Goal: Task Accomplishment & Management: Manage account settings

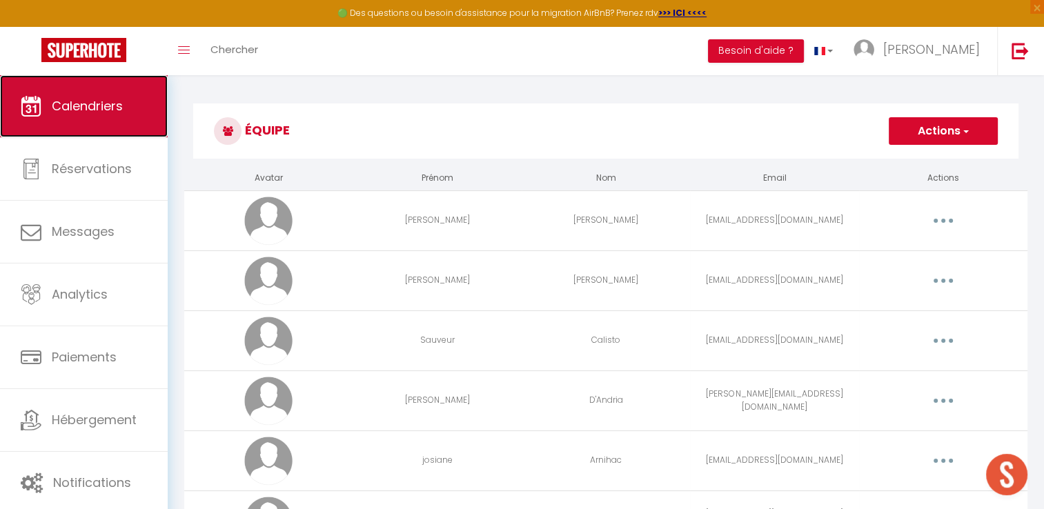
click at [101, 113] on span "Calendriers" at bounding box center [87, 105] width 71 height 17
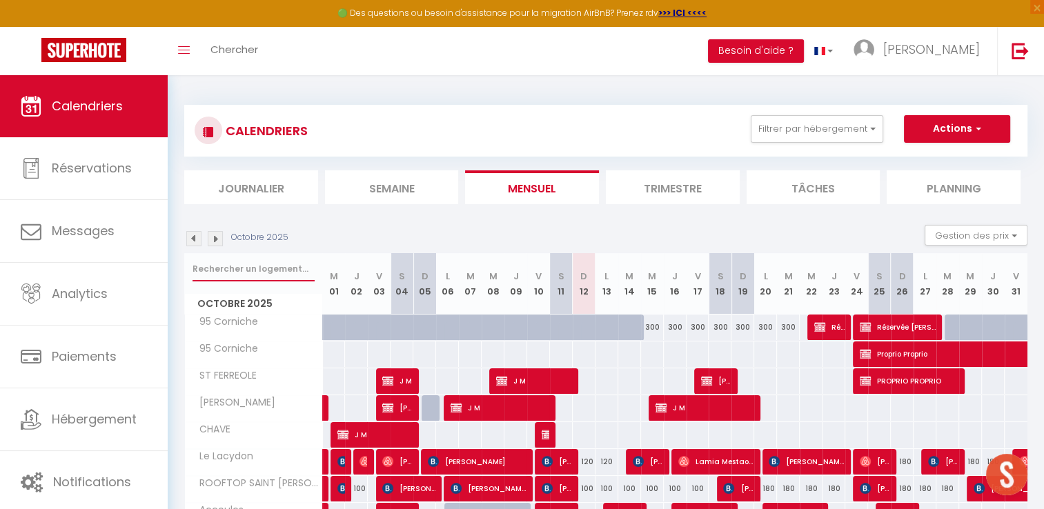
click at [234, 269] on input "text" at bounding box center [254, 269] width 122 height 25
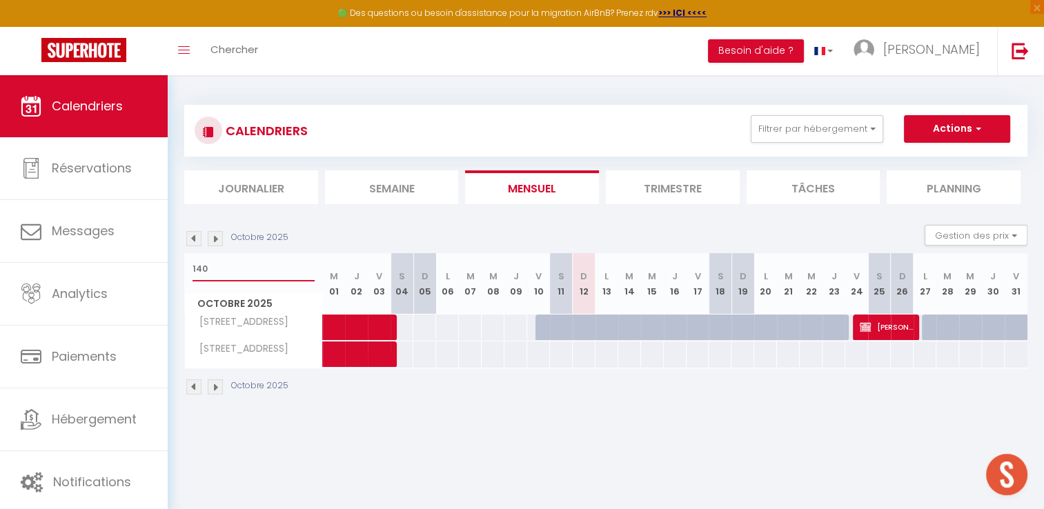
type input "140"
click at [607, 322] on div at bounding box center [615, 335] width 23 height 26
type input "Lun 13 Octobre 2025"
type input "[DATE] Octobre 2025"
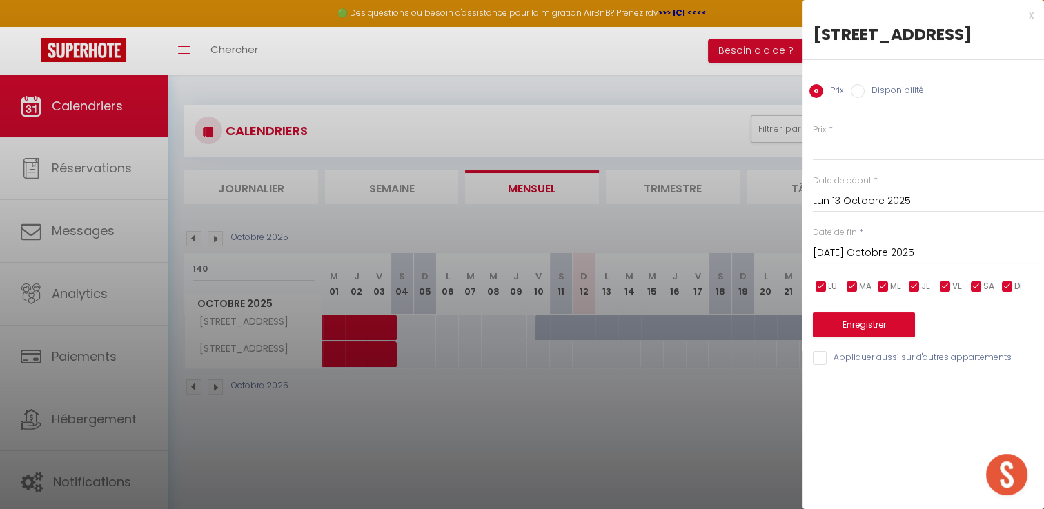
click at [859, 93] on input "Disponibilité" at bounding box center [858, 91] width 14 height 14
radio input "true"
radio input "false"
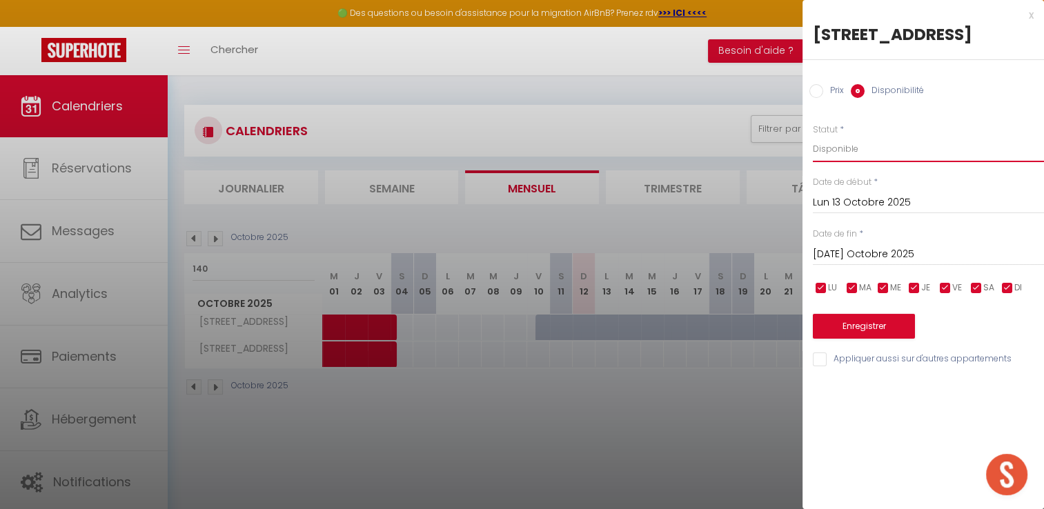
click at [842, 150] on select "Disponible Indisponible" at bounding box center [928, 149] width 231 height 26
click at [813, 136] on select "Disponible Indisponible" at bounding box center [928, 149] width 231 height 26
click at [843, 198] on input "Lun 13 Octobre 2025" at bounding box center [928, 203] width 231 height 18
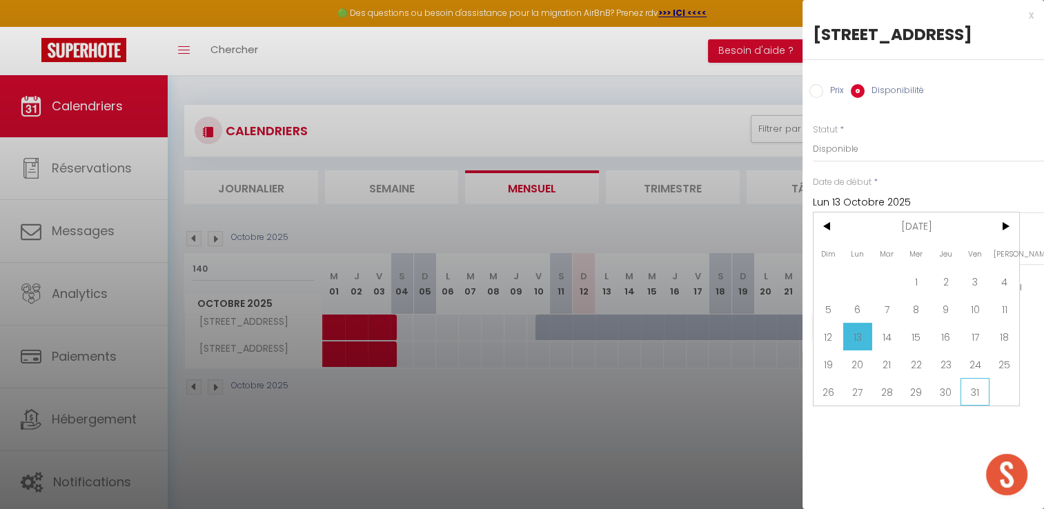
click at [966, 391] on span "31" at bounding box center [976, 392] width 30 height 28
type input "Ven 31 Octobre 2025"
type input "[PERSON_NAME] 01 Novembre 2025"
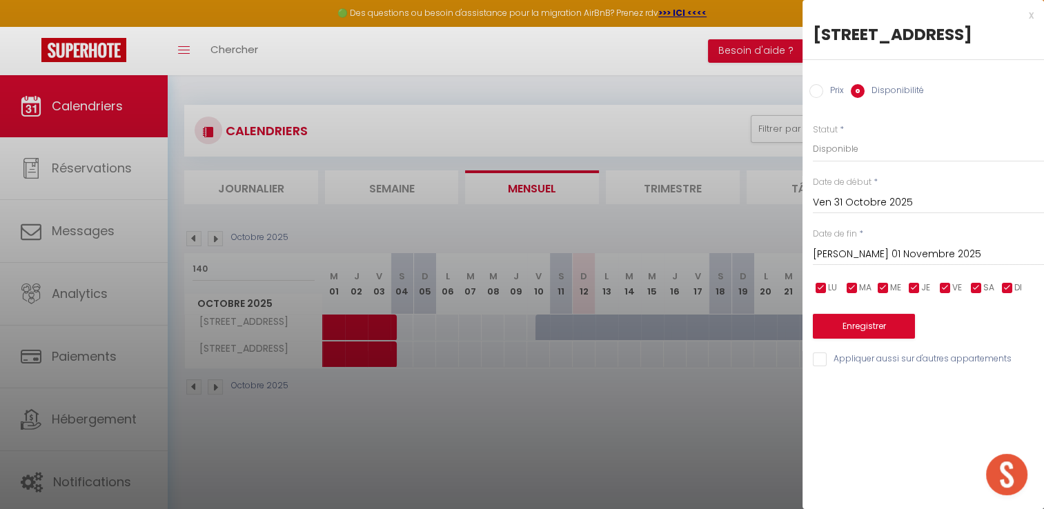
click at [860, 197] on input "Ven 31 Octobre 2025" at bounding box center [928, 203] width 231 height 18
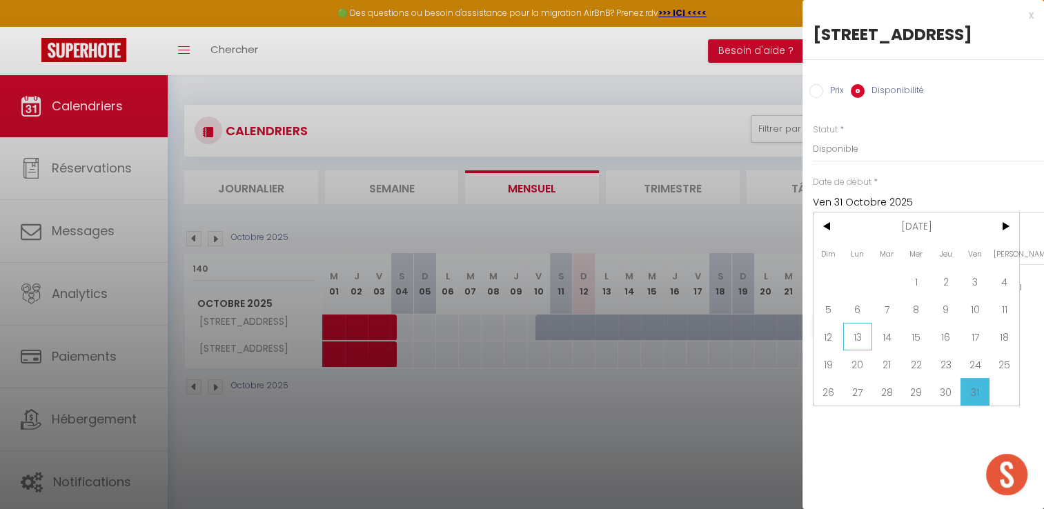
click at [864, 336] on span "13" at bounding box center [859, 337] width 30 height 28
type input "Lun 13 Octobre 2025"
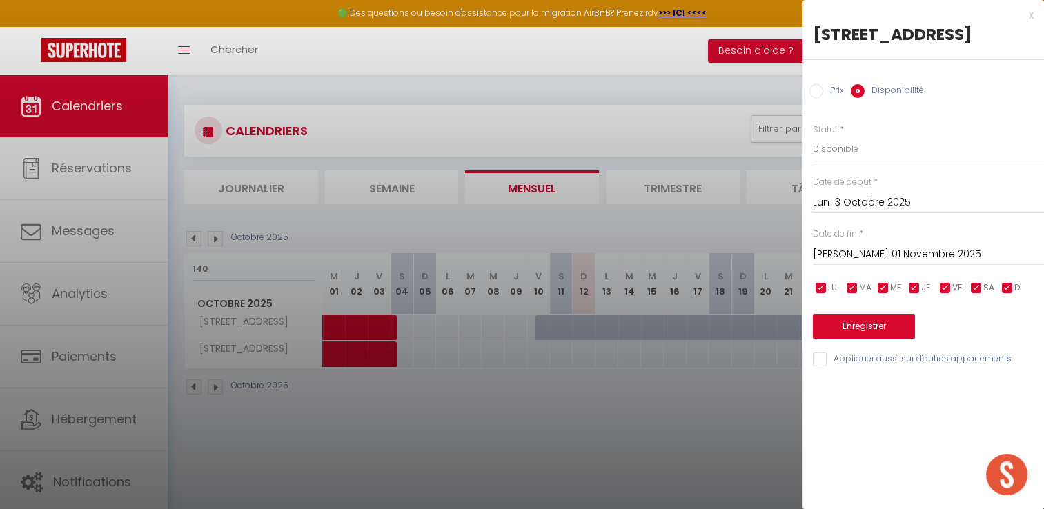
click at [890, 246] on input "[PERSON_NAME] 01 Novembre 2025" at bounding box center [928, 255] width 231 height 18
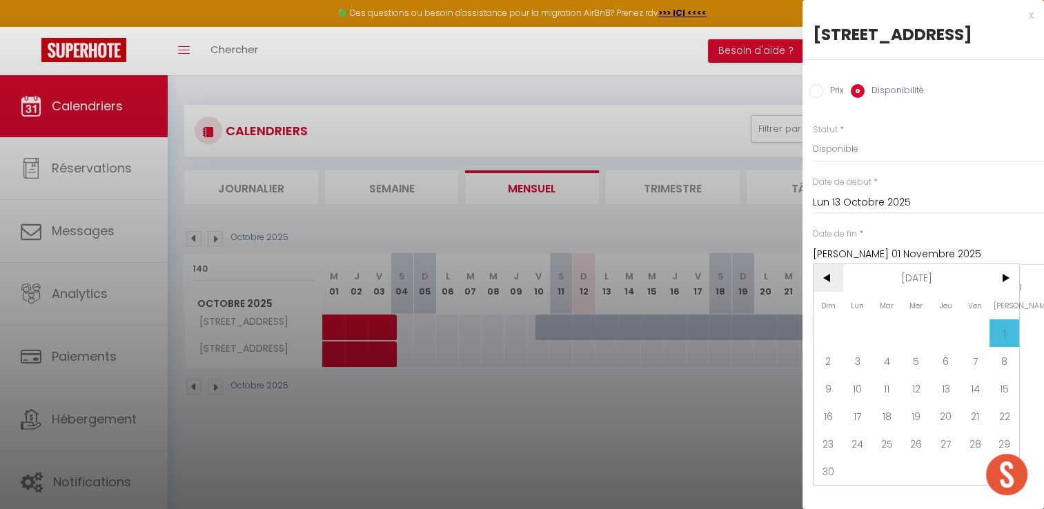
click at [829, 267] on span "<" at bounding box center [829, 278] width 30 height 28
click at [962, 445] on span "31" at bounding box center [976, 444] width 30 height 28
type input "Ven 31 Octobre 2025"
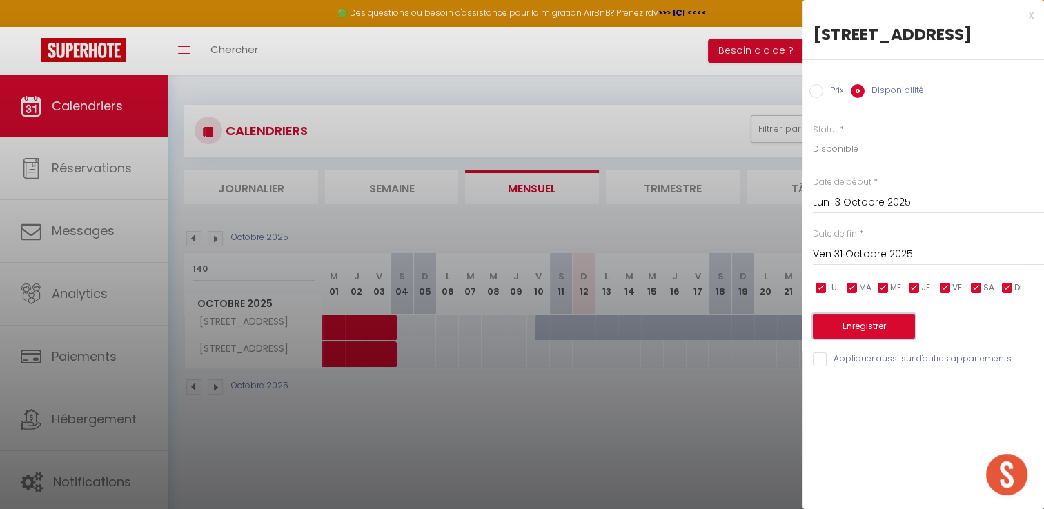
click at [884, 327] on button "Enregistrer" at bounding box center [864, 326] width 102 height 25
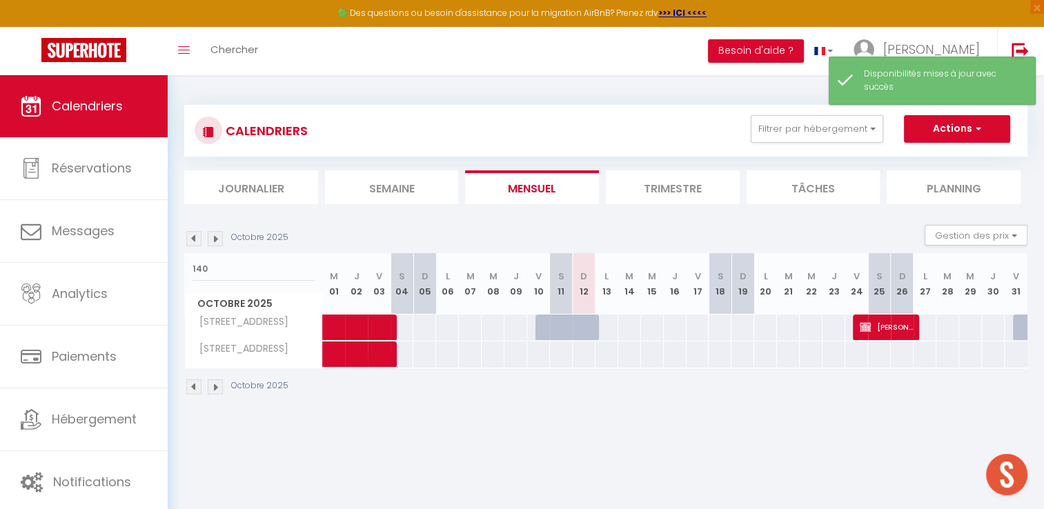
click at [1014, 327] on div at bounding box center [1024, 328] width 23 height 26
select select "1"
type input "Ven 31 Octobre 2025"
type input "[PERSON_NAME] 01 Novembre 2025"
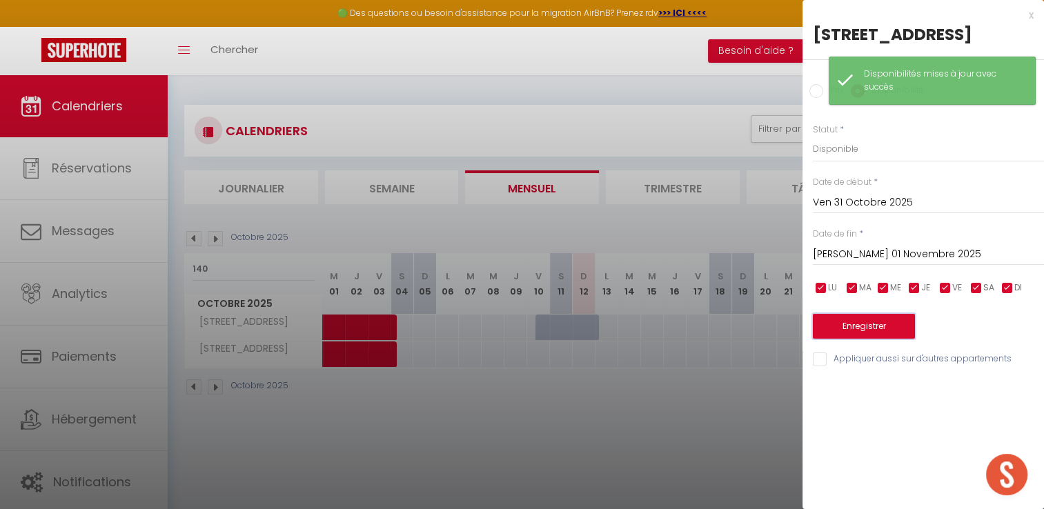
click at [849, 327] on button "Enregistrer" at bounding box center [864, 326] width 102 height 25
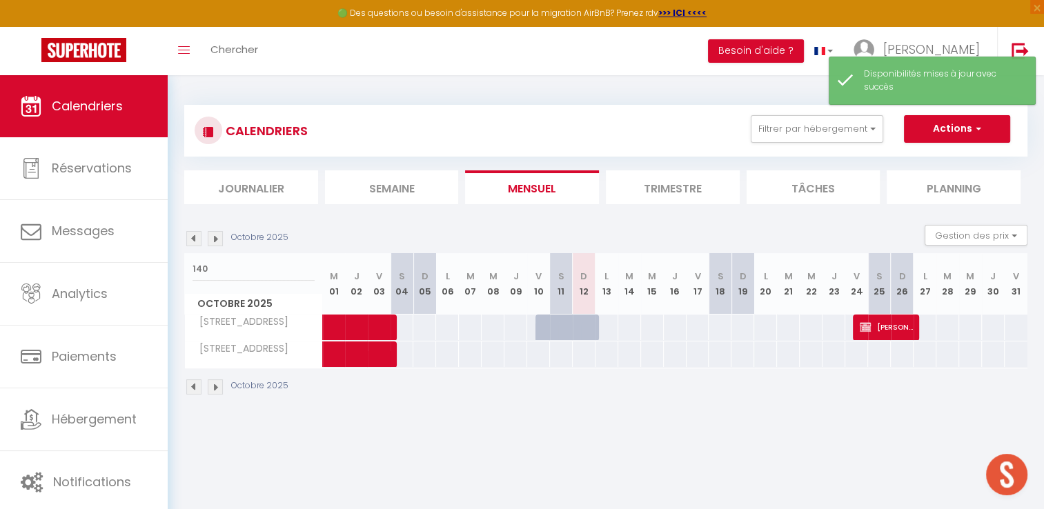
click at [616, 325] on div at bounding box center [606, 328] width 23 height 26
select select "1"
type input "Lun 13 Octobre 2025"
type input "[DATE] Octobre 2025"
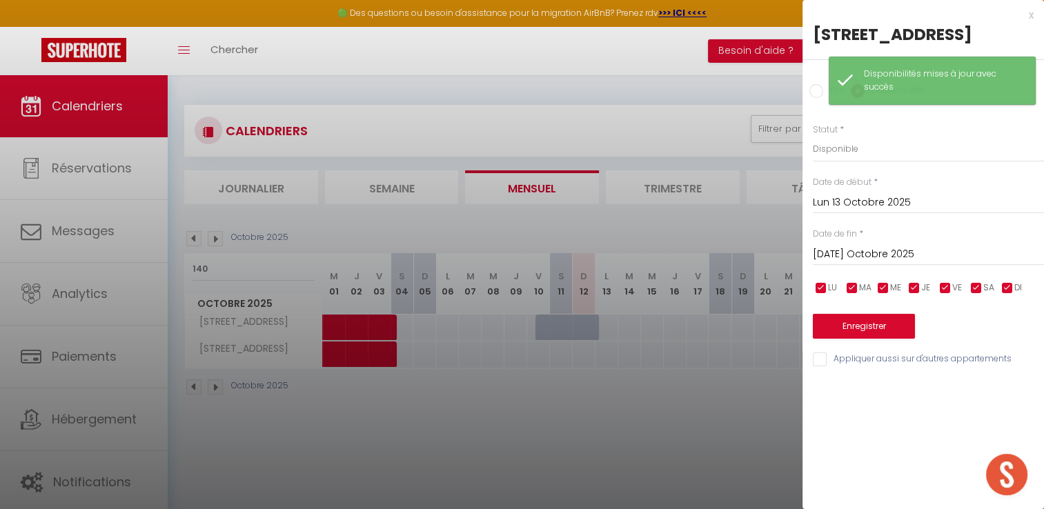
click at [817, 92] on input "Prix" at bounding box center [817, 91] width 14 height 14
radio input "true"
radio input "false"
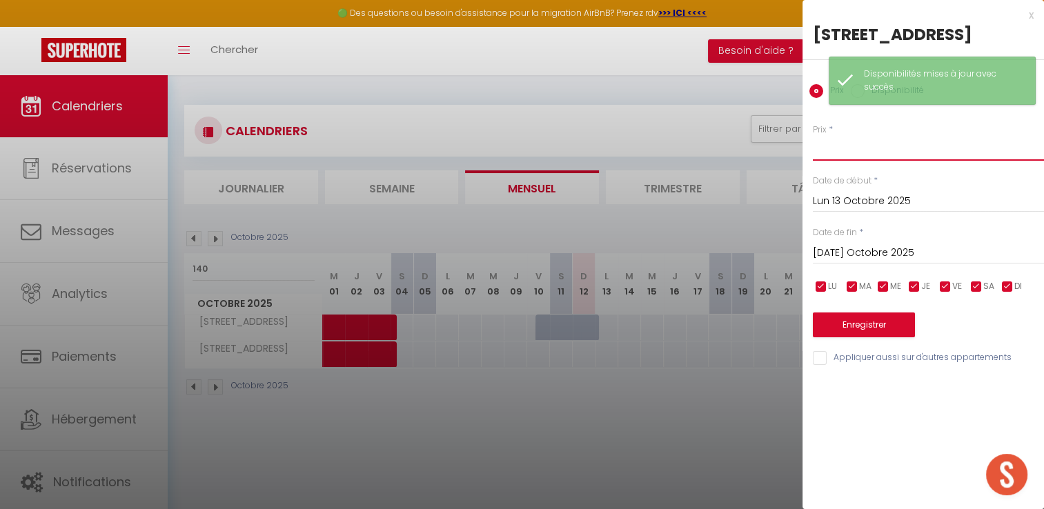
click at [848, 155] on input "Prix" at bounding box center [928, 148] width 231 height 25
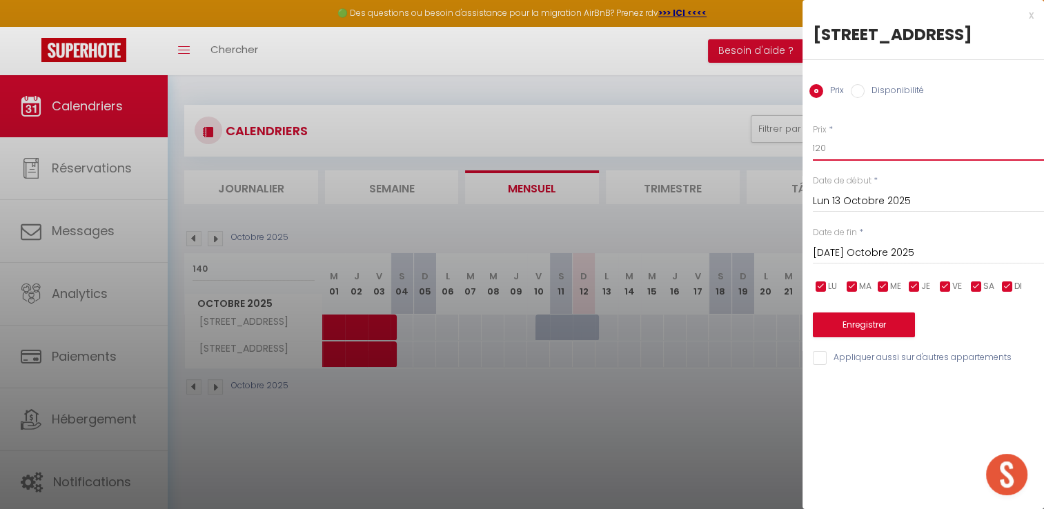
type input "120"
click at [865, 250] on input "[DATE] Octobre 2025" at bounding box center [928, 253] width 231 height 18
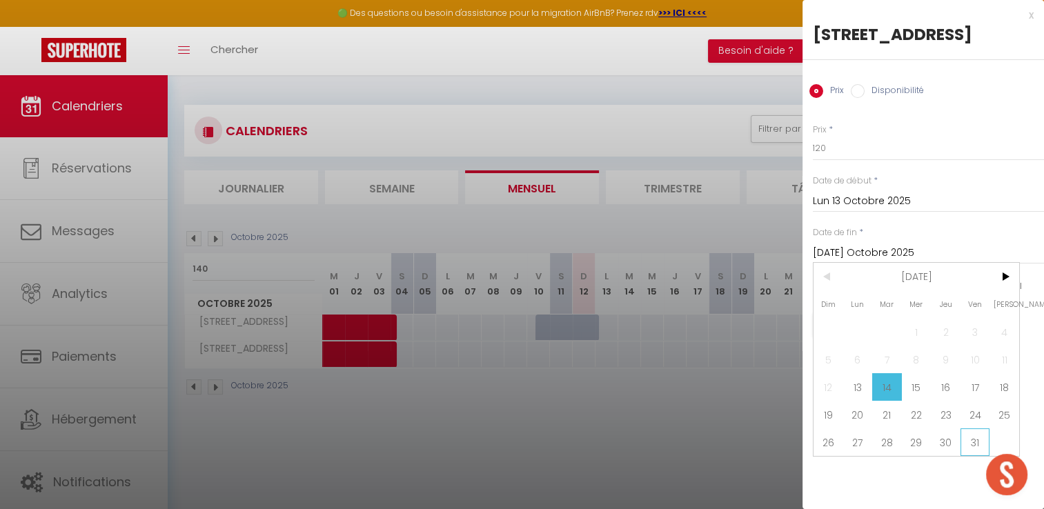
click at [978, 438] on span "31" at bounding box center [976, 443] width 30 height 28
type input "Ven 31 Octobre 2025"
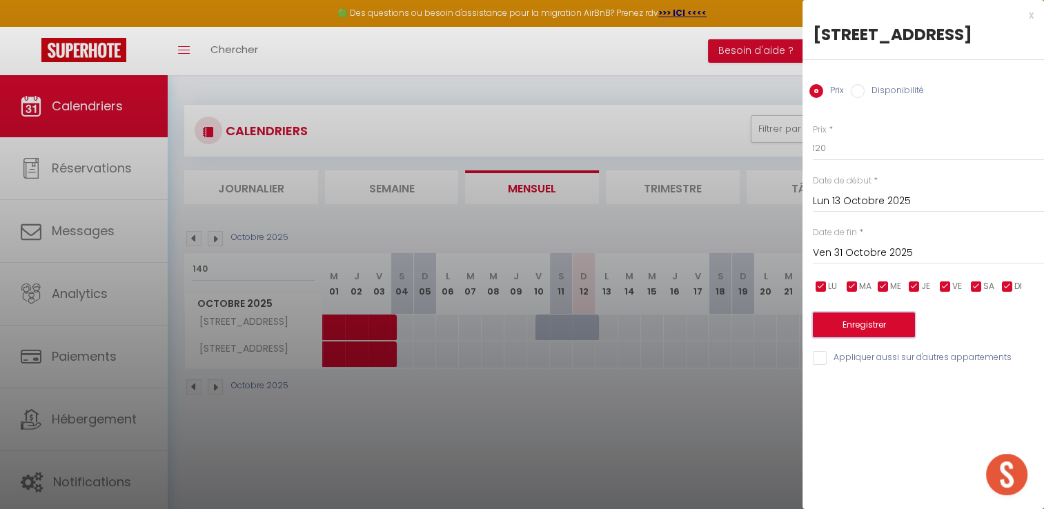
click at [876, 322] on button "Enregistrer" at bounding box center [864, 325] width 102 height 25
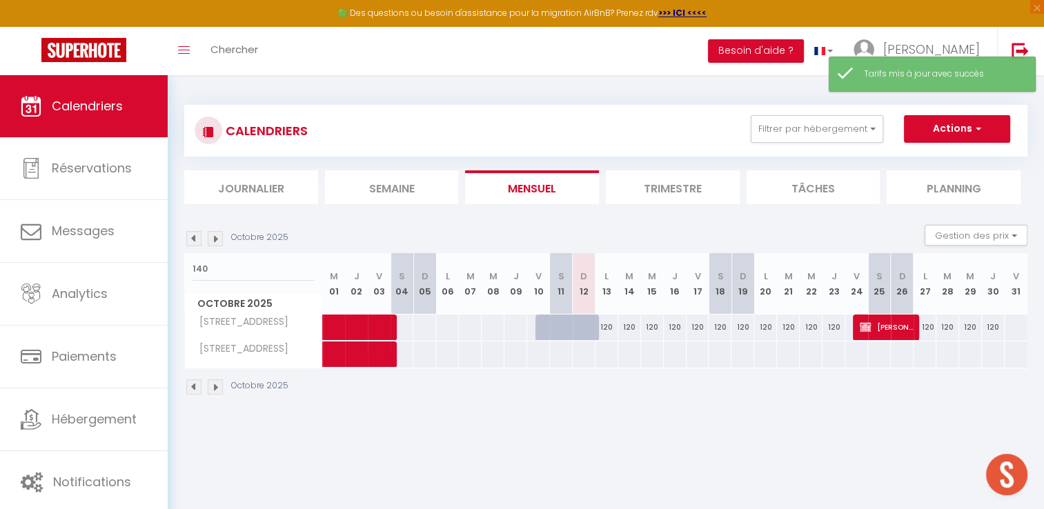
click at [213, 239] on img at bounding box center [215, 238] width 15 height 15
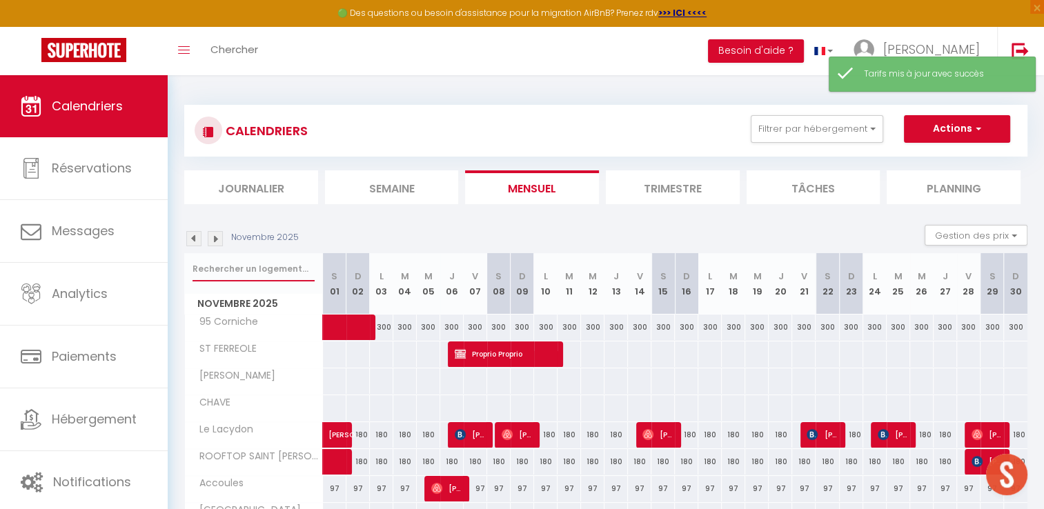
click at [256, 269] on input "text" at bounding box center [254, 269] width 122 height 25
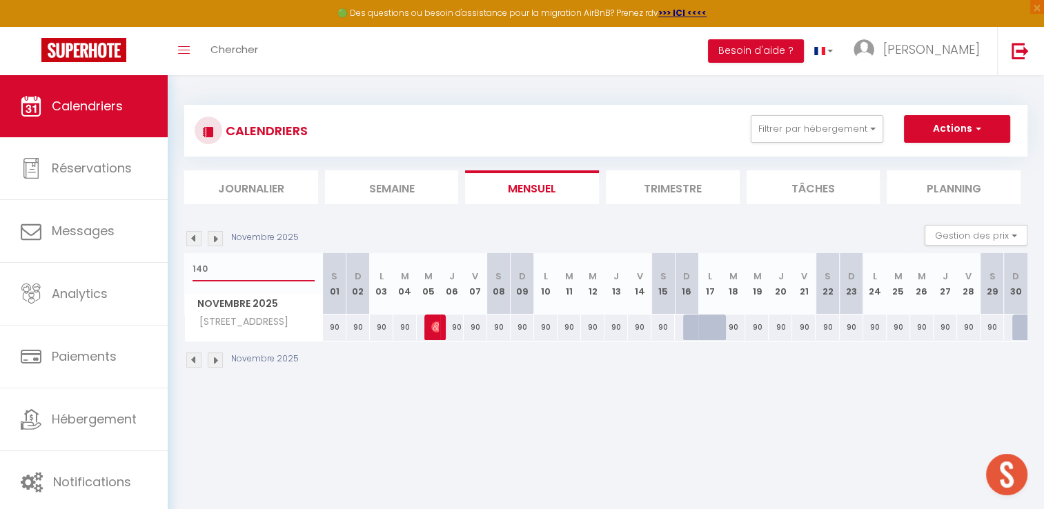
scroll to position [69, 0]
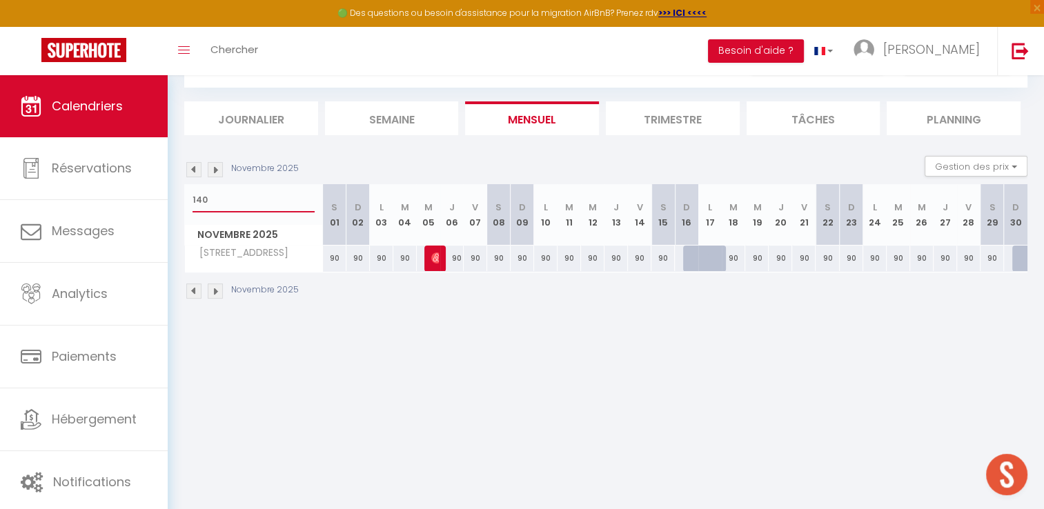
type input "140"
click at [340, 256] on div "90" at bounding box center [334, 259] width 23 height 26
type input "90"
type input "[PERSON_NAME] 01 Novembre 2025"
type input "Dim 02 Novembre 2025"
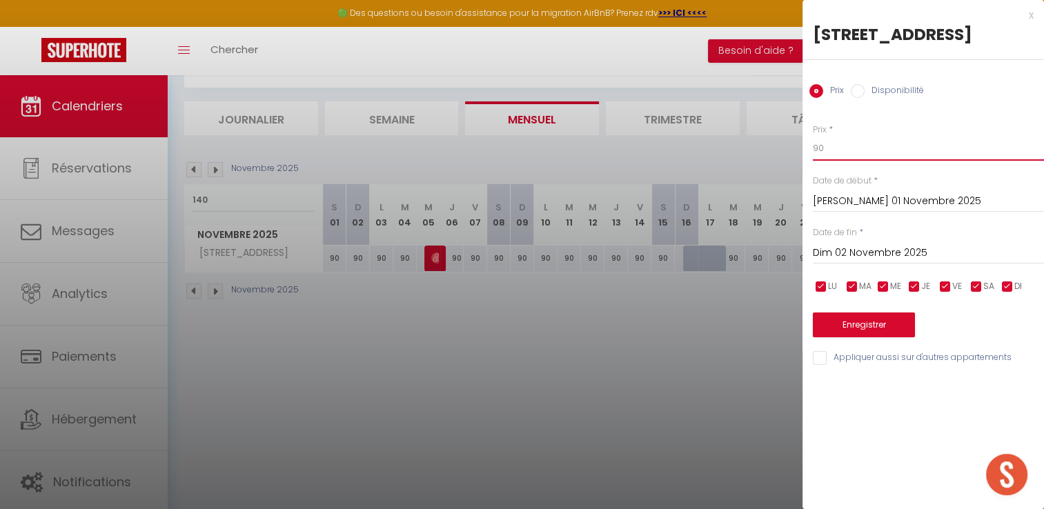
click at [886, 153] on input "90" at bounding box center [928, 148] width 231 height 25
type input "9"
type input "100"
click at [865, 256] on input "Dim 02 Novembre 2025" at bounding box center [928, 253] width 231 height 18
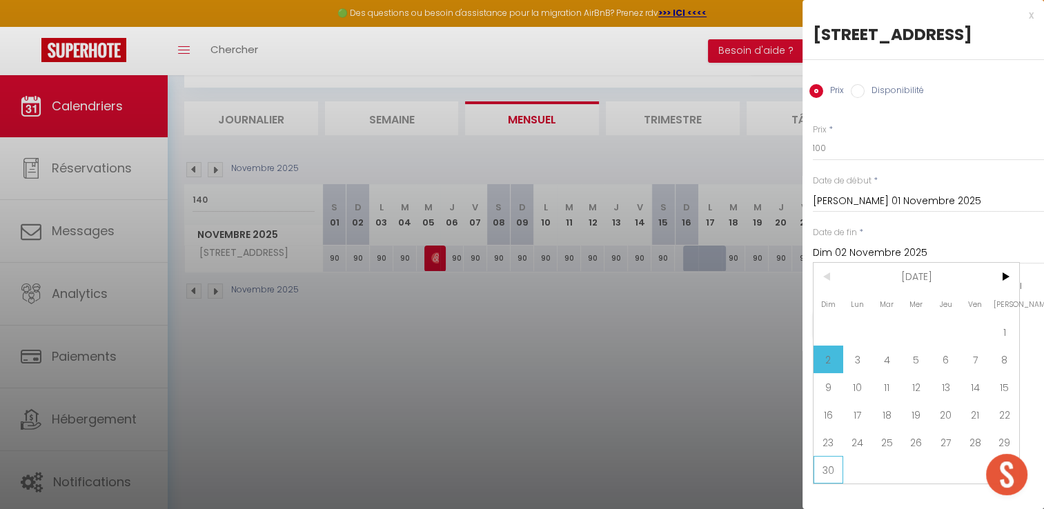
click at [828, 467] on span "30" at bounding box center [829, 470] width 30 height 28
type input "Dim 30 Novembre 2025"
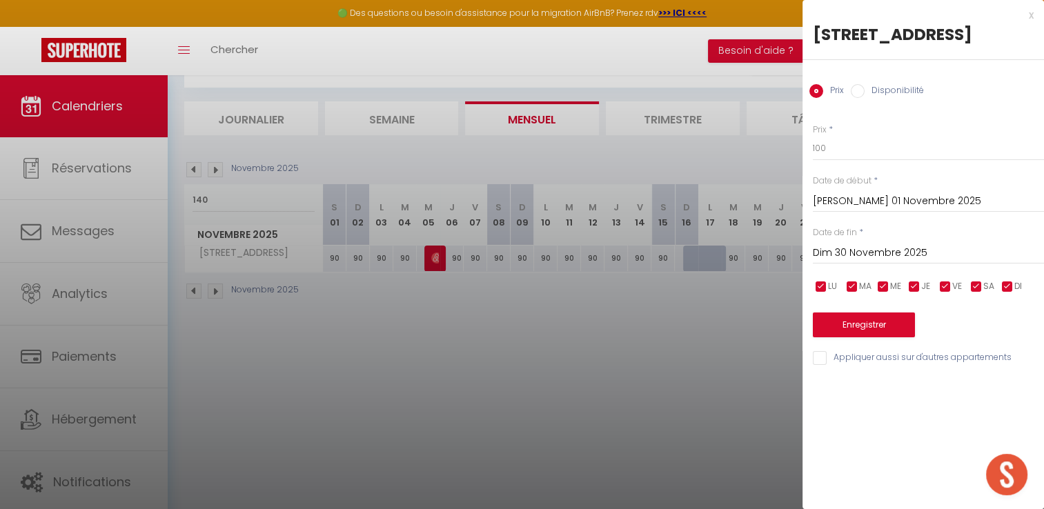
click at [870, 341] on div "Prix * 100 Statut * Disponible Indisponible Date de début * [PERSON_NAME] 01 No…" at bounding box center [924, 236] width 242 height 261
click at [875, 325] on button "Enregistrer" at bounding box center [864, 325] width 102 height 25
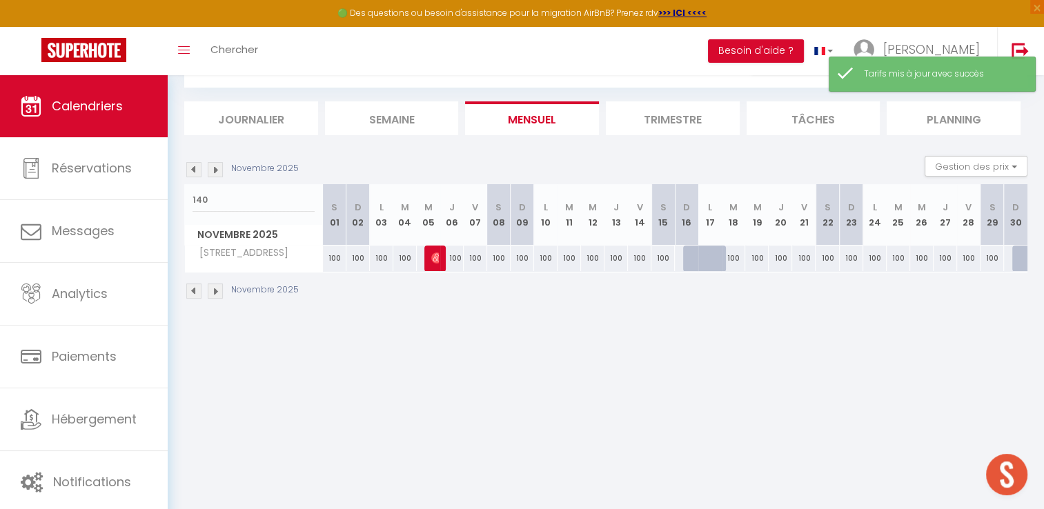
click at [1018, 255] on div at bounding box center [1024, 259] width 23 height 26
type input "Dim 30 Novembre 2025"
type input "Lun 01 Décembre 2025"
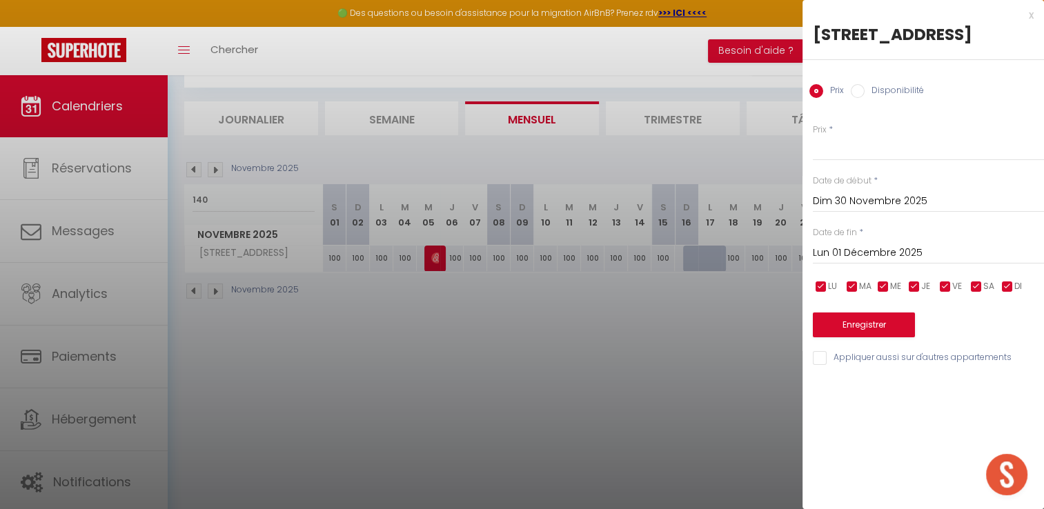
click at [861, 93] on input "Disponibilité" at bounding box center [858, 91] width 14 height 14
radio input "true"
radio input "false"
click at [856, 327] on button "Enregistrer" at bounding box center [864, 326] width 102 height 25
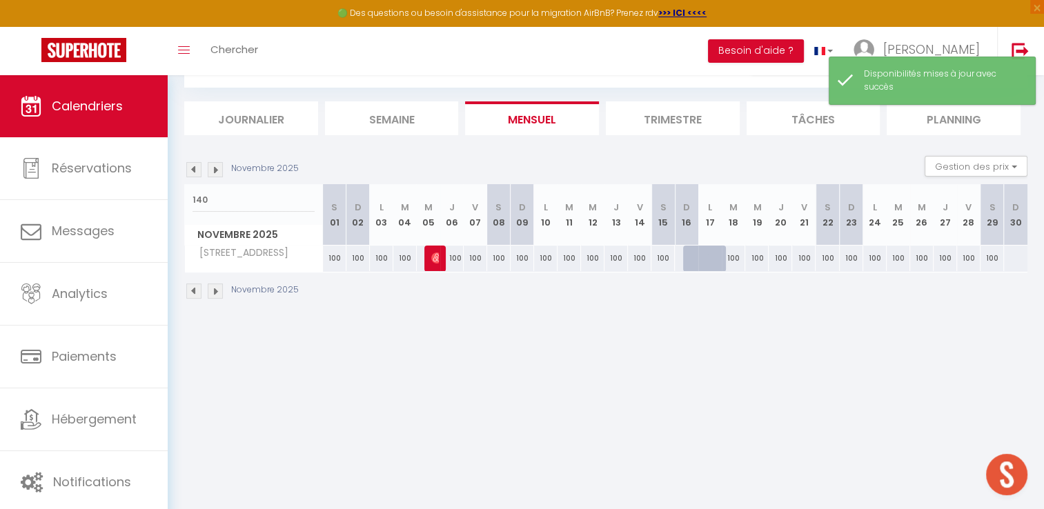
click at [1015, 260] on div at bounding box center [1016, 259] width 24 height 26
select select "1"
type input "Dim 30 Novembre 2025"
type input "Lun 01 Décembre 2025"
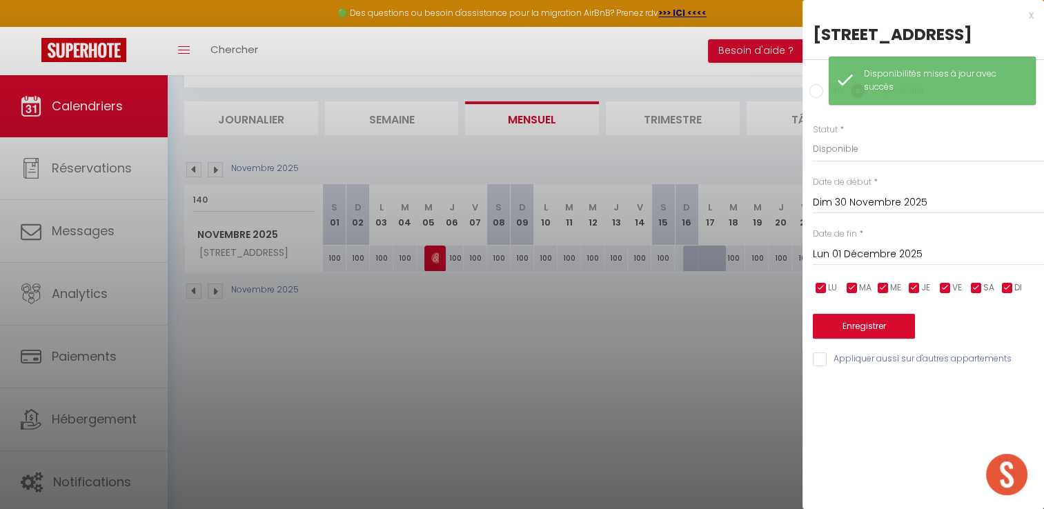
click at [815, 89] on input "Prix" at bounding box center [817, 91] width 14 height 14
radio input "true"
radio input "false"
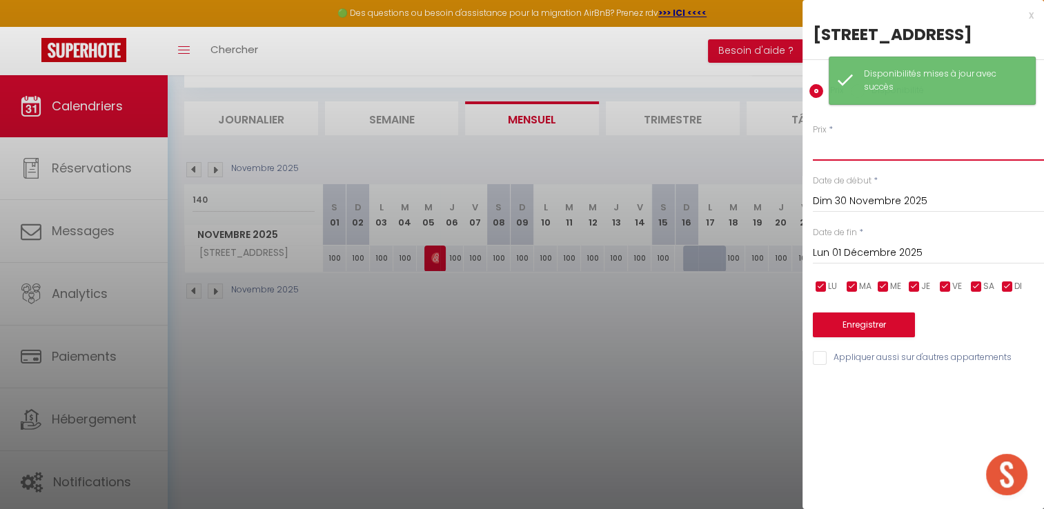
click at [845, 154] on input "Prix" at bounding box center [928, 148] width 231 height 25
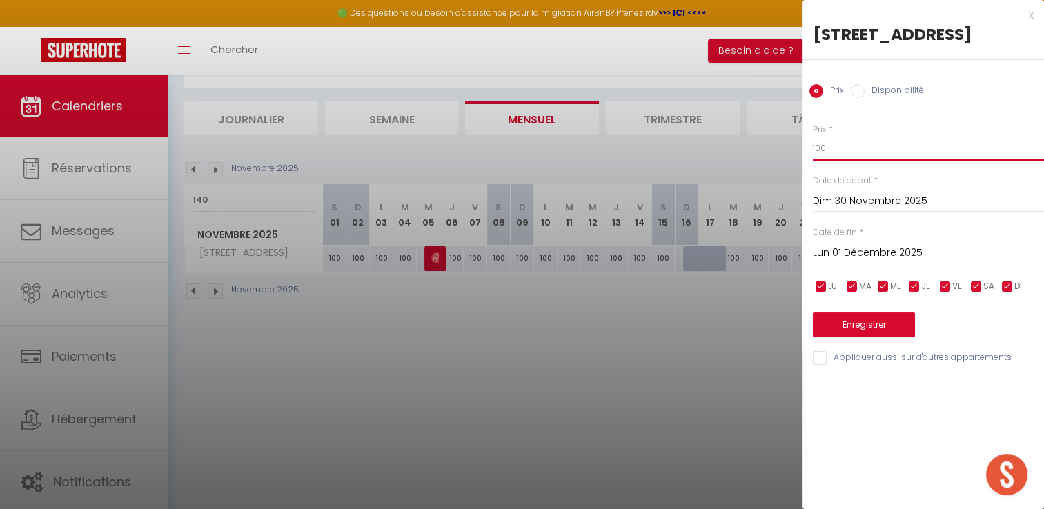
type input "100"
click at [839, 319] on button "Enregistrer" at bounding box center [864, 325] width 102 height 25
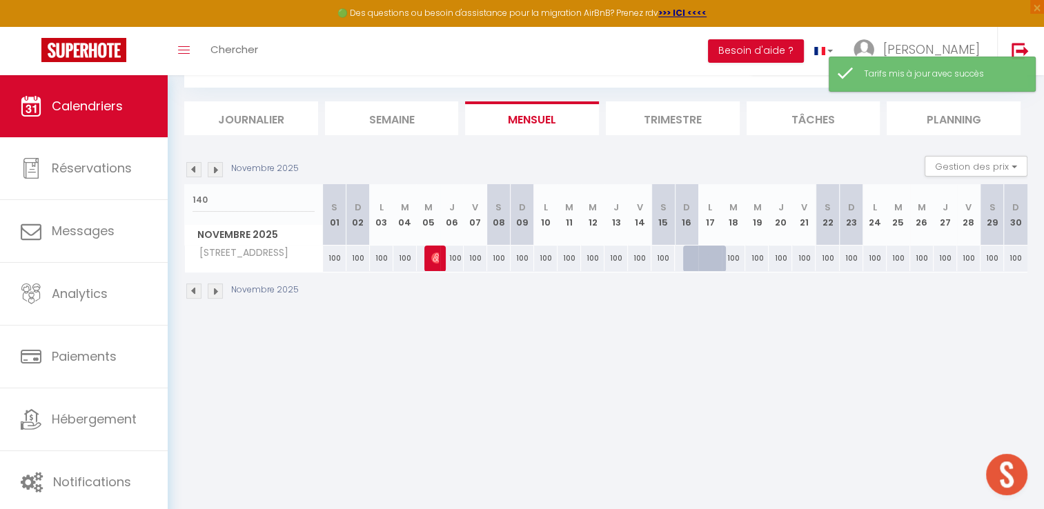
click at [218, 173] on img at bounding box center [215, 169] width 15 height 15
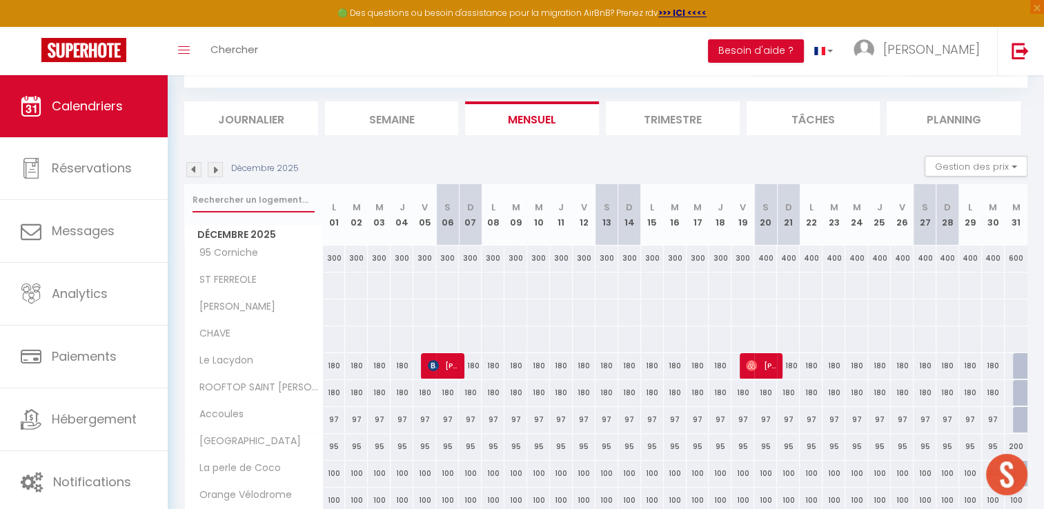
click at [251, 190] on input "text" at bounding box center [254, 200] width 122 height 25
type input "140"
select select
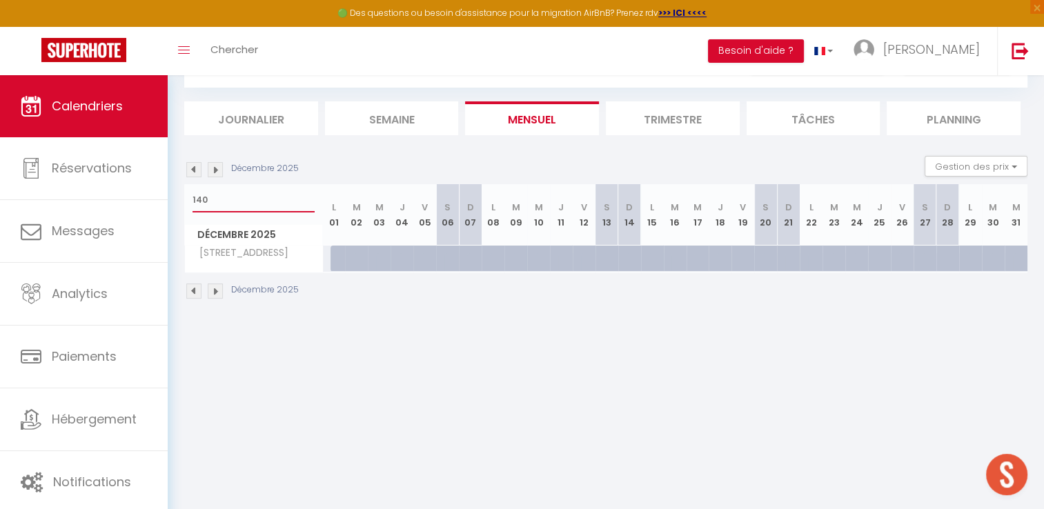
type input "140"
click at [333, 260] on div at bounding box center [342, 259] width 23 height 26
select select "1"
type input "Lun 01 Décembre 2025"
type input "[DATE] Décembre 2025"
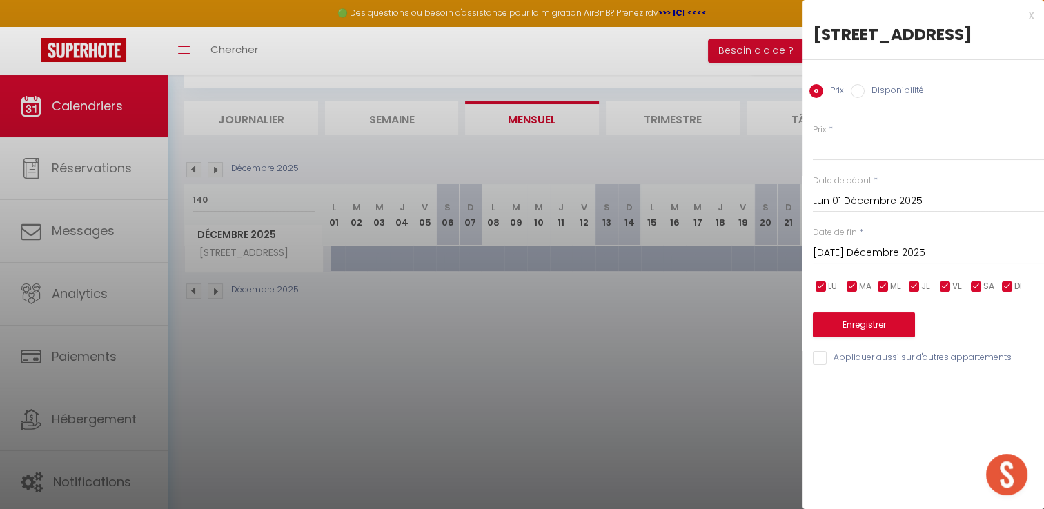
click at [865, 90] on label "Disponibilité" at bounding box center [894, 91] width 59 height 15
click at [864, 90] on input "Disponibilité" at bounding box center [858, 91] width 14 height 14
radio input "true"
radio input "false"
click at [859, 254] on input "[DATE] Décembre 2025" at bounding box center [928, 255] width 231 height 18
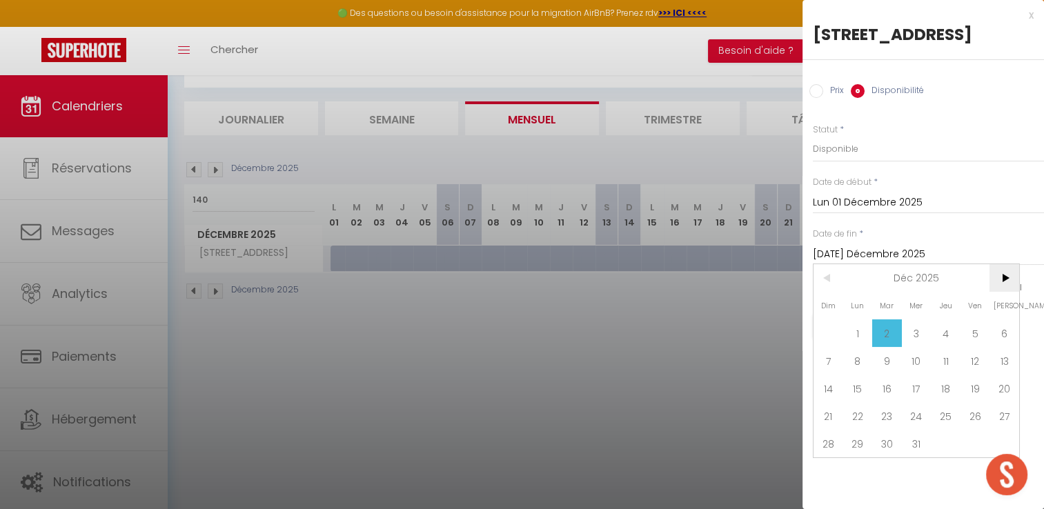
click at [996, 283] on span ">" at bounding box center [1005, 278] width 30 height 28
click at [1007, 439] on span "31" at bounding box center [1005, 444] width 30 height 28
type input "[PERSON_NAME] 31 Janvier 2026"
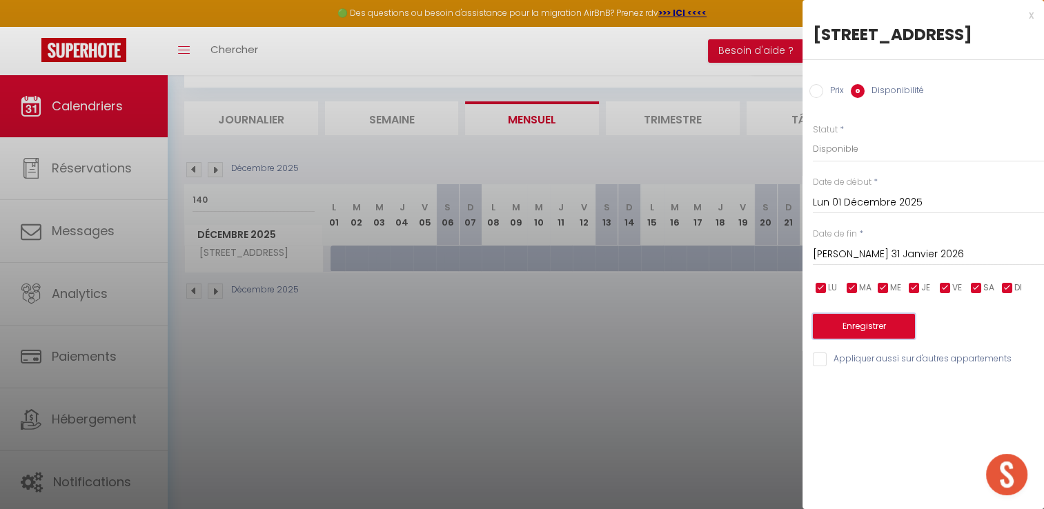
click at [858, 319] on button "Enregistrer" at bounding box center [864, 326] width 102 height 25
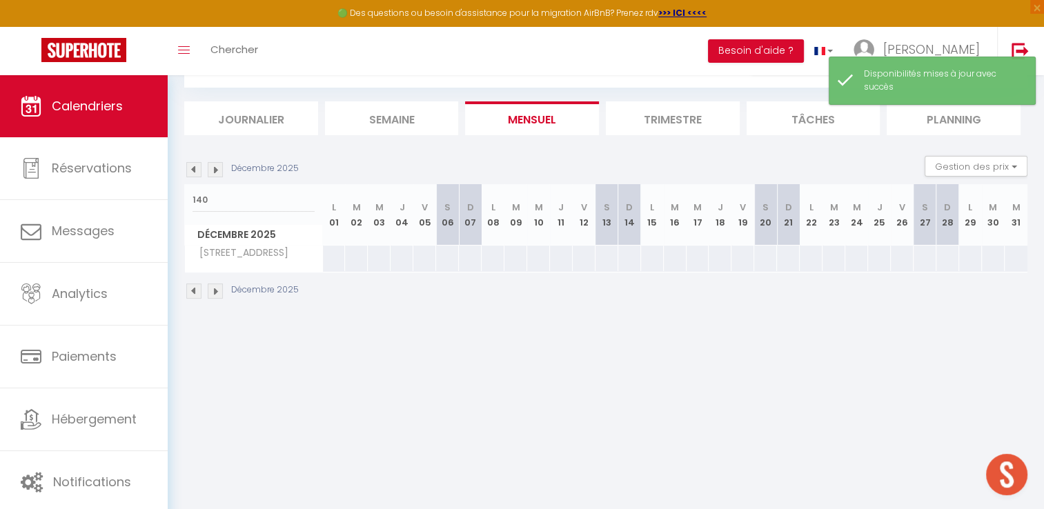
click at [333, 253] on div at bounding box center [333, 259] width 23 height 26
select select "1"
type input "Lun 01 Décembre 2025"
type input "[DATE] Décembre 2025"
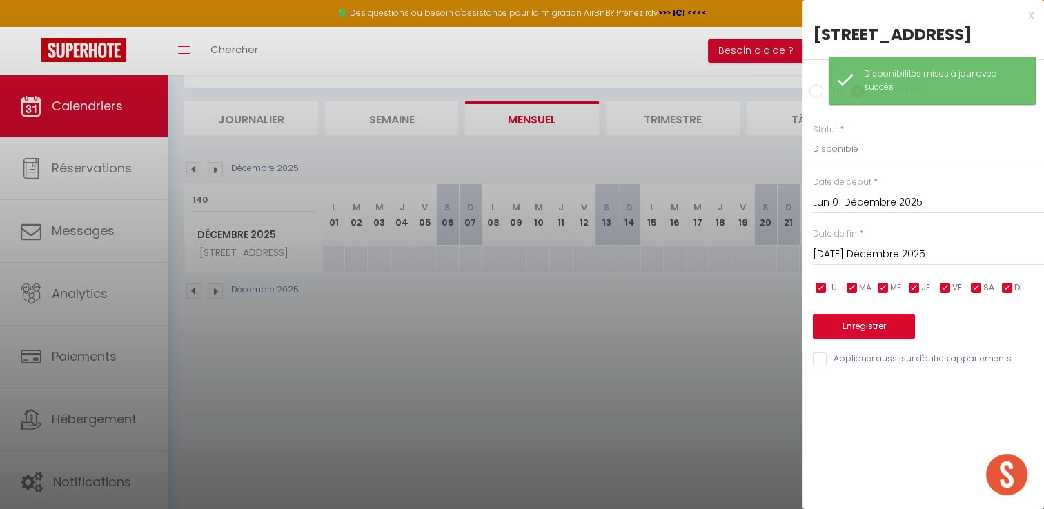
click at [812, 95] on input "Prix" at bounding box center [817, 91] width 14 height 14
radio input "true"
radio input "false"
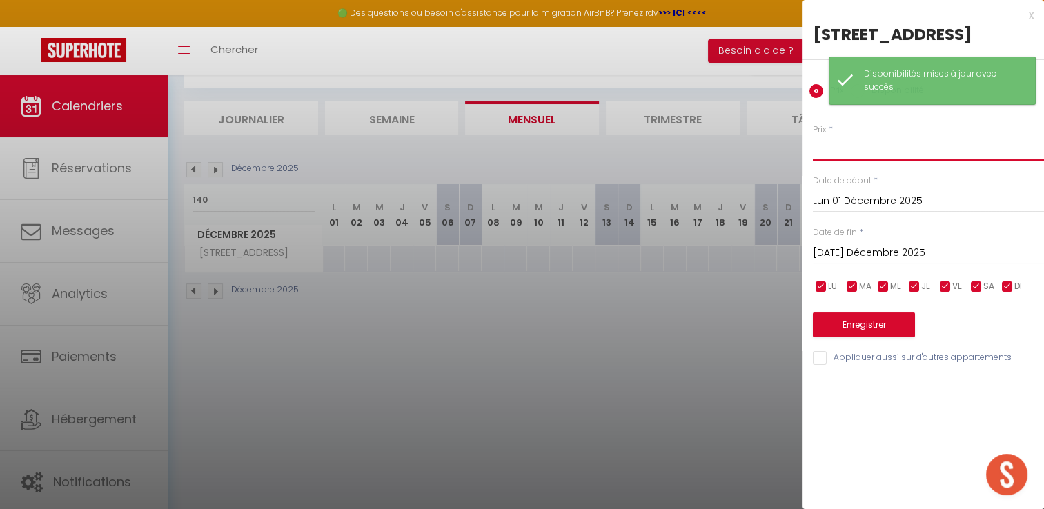
click at [845, 153] on input "Prix" at bounding box center [928, 148] width 231 height 25
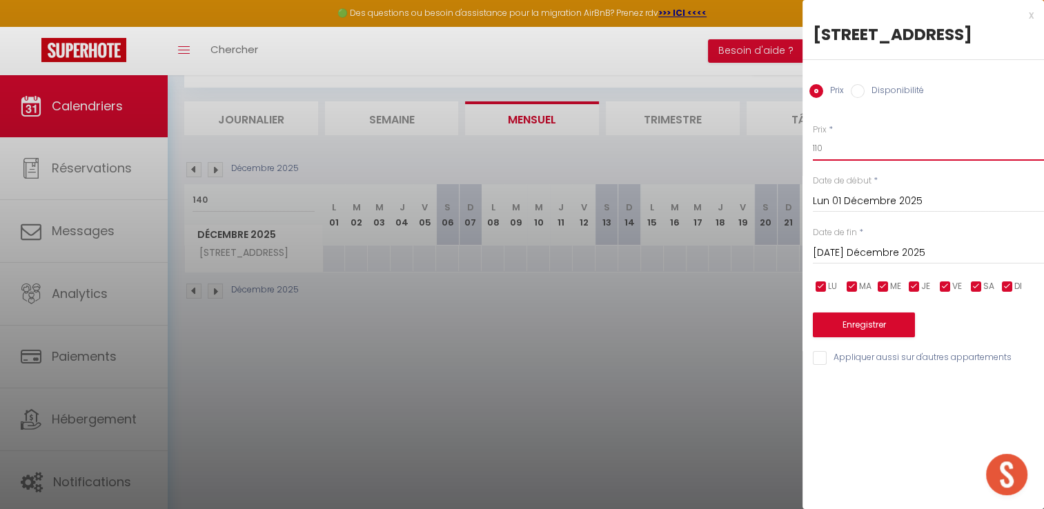
type input "110"
click at [889, 251] on input "[DATE] Décembre 2025" at bounding box center [928, 253] width 231 height 18
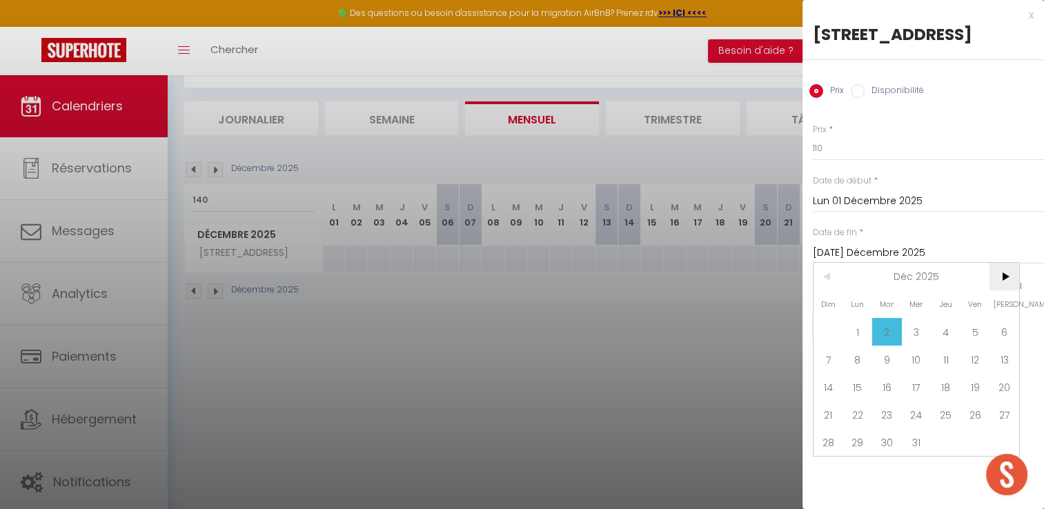
click at [1016, 272] on span ">" at bounding box center [1005, 277] width 30 height 28
click at [996, 436] on span "31" at bounding box center [1005, 443] width 30 height 28
type input "[PERSON_NAME] 31 Janvier 2026"
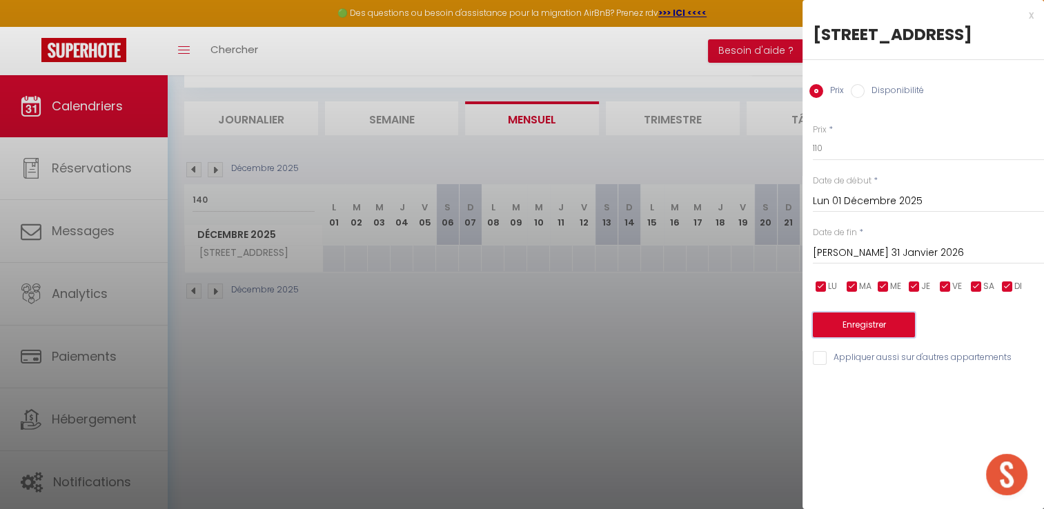
click at [901, 327] on button "Enregistrer" at bounding box center [864, 325] width 102 height 25
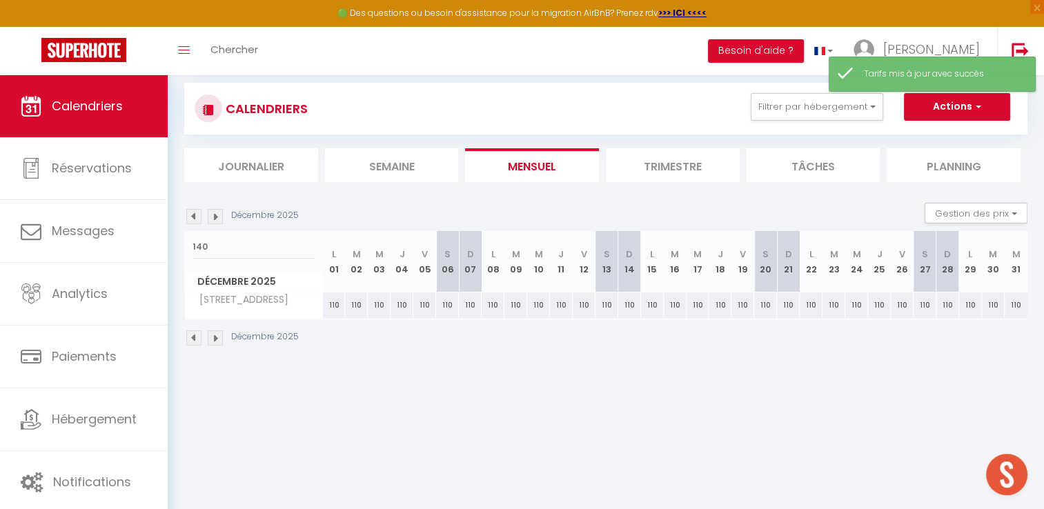
scroll to position [0, 0]
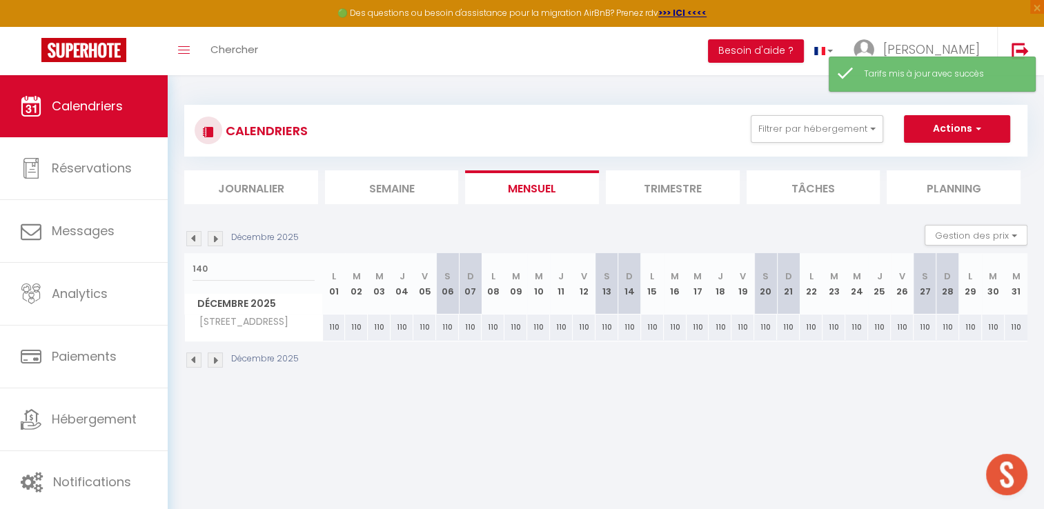
click at [192, 242] on img at bounding box center [193, 238] width 15 height 15
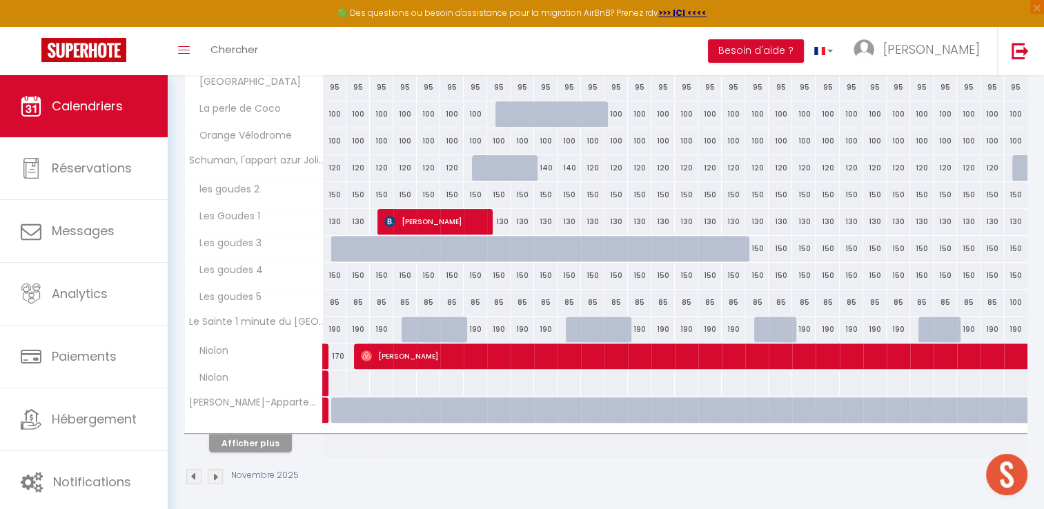
scroll to position [430, 0]
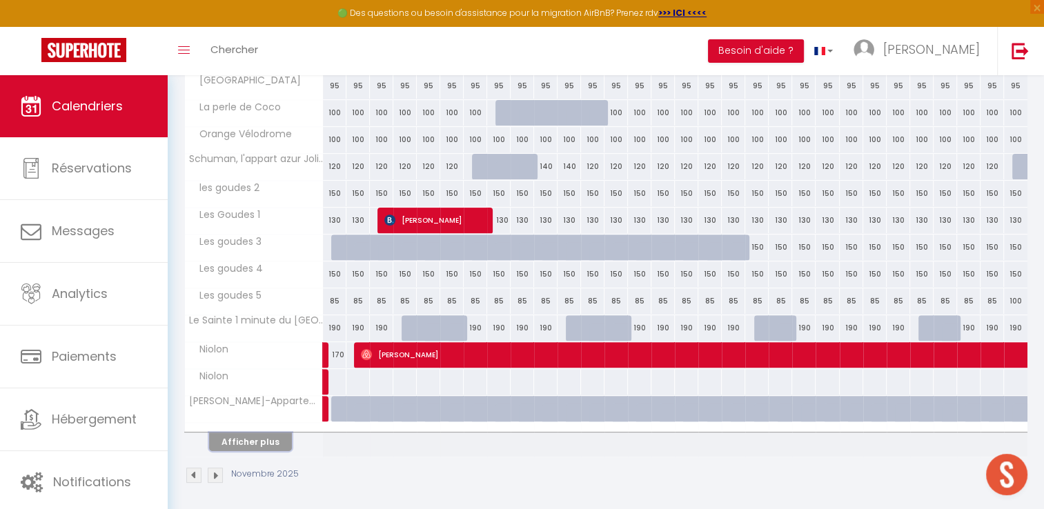
click at [244, 445] on button "Afficher plus" at bounding box center [250, 442] width 83 height 19
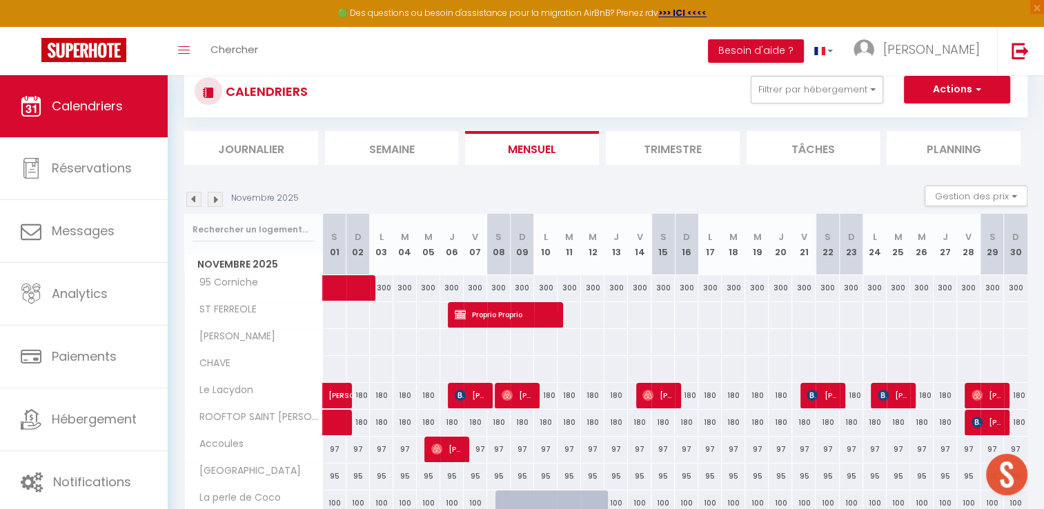
scroll to position [0, 0]
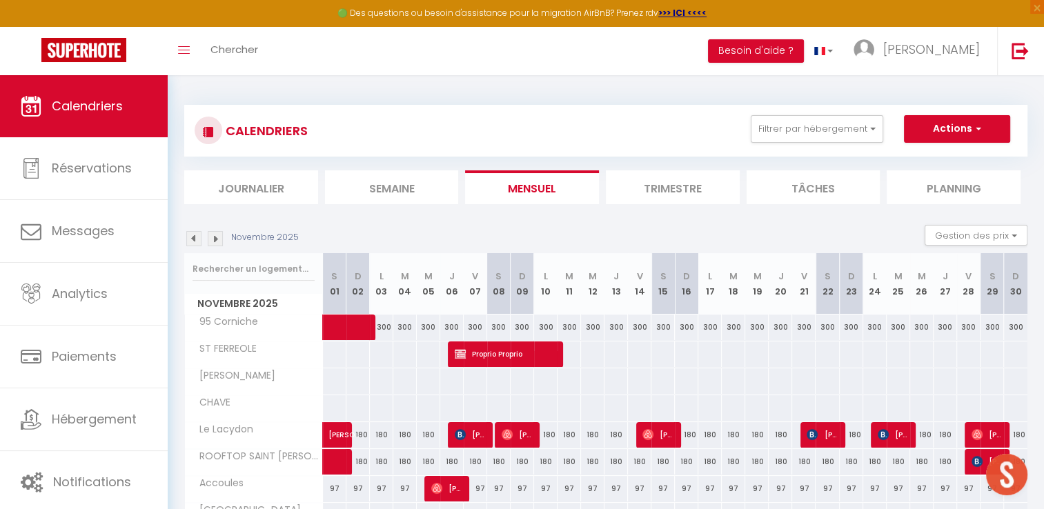
click at [194, 236] on img at bounding box center [193, 238] width 15 height 15
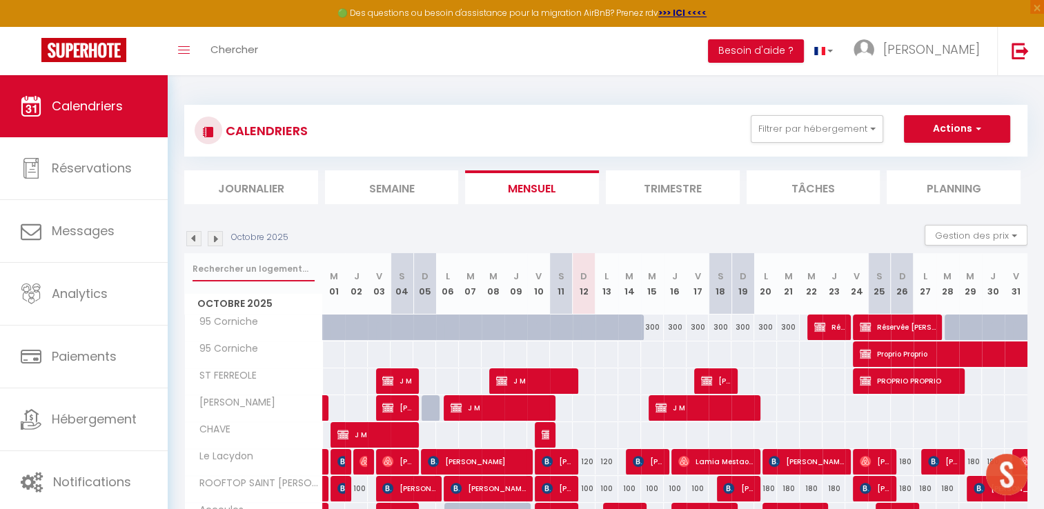
click at [240, 272] on input "text" at bounding box center [254, 269] width 122 height 25
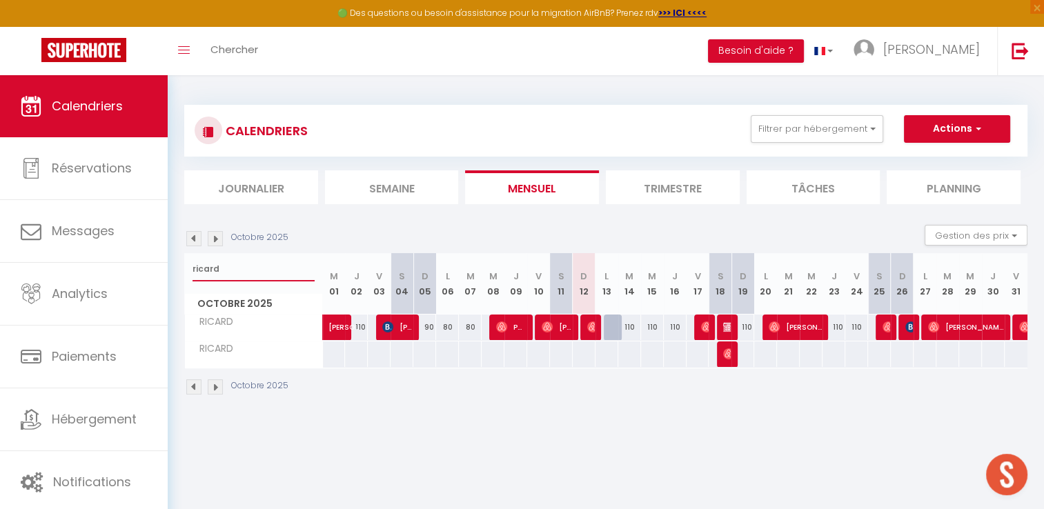
type input "ricard"
click at [632, 329] on div "110" at bounding box center [630, 328] width 23 height 26
type input "110"
type input "[DATE] Octobre 2025"
type input "Mer 15 Octobre 2025"
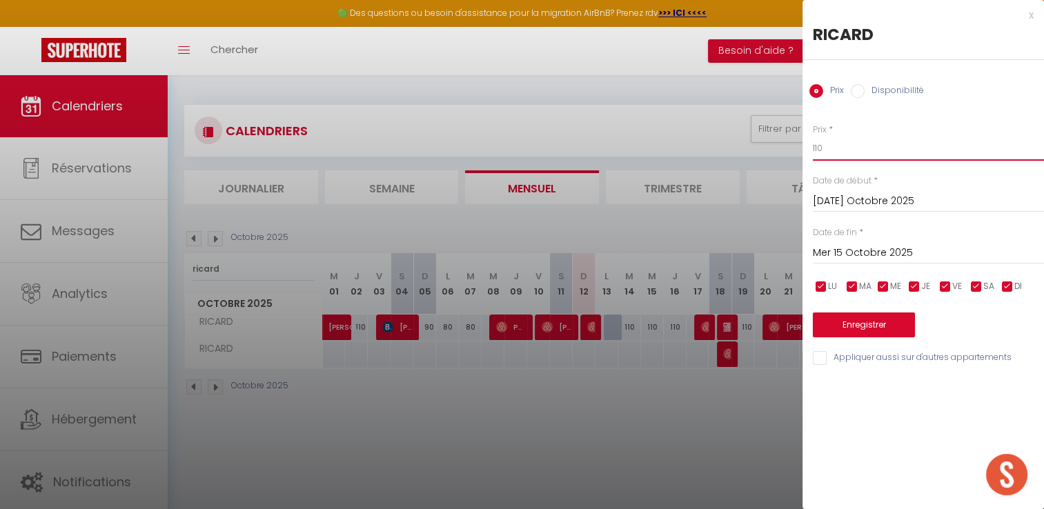
click at [837, 153] on input "110" at bounding box center [928, 148] width 231 height 25
type input "1"
type input "90"
click at [851, 252] on input "Mer 15 Octobre 2025" at bounding box center [928, 253] width 231 height 18
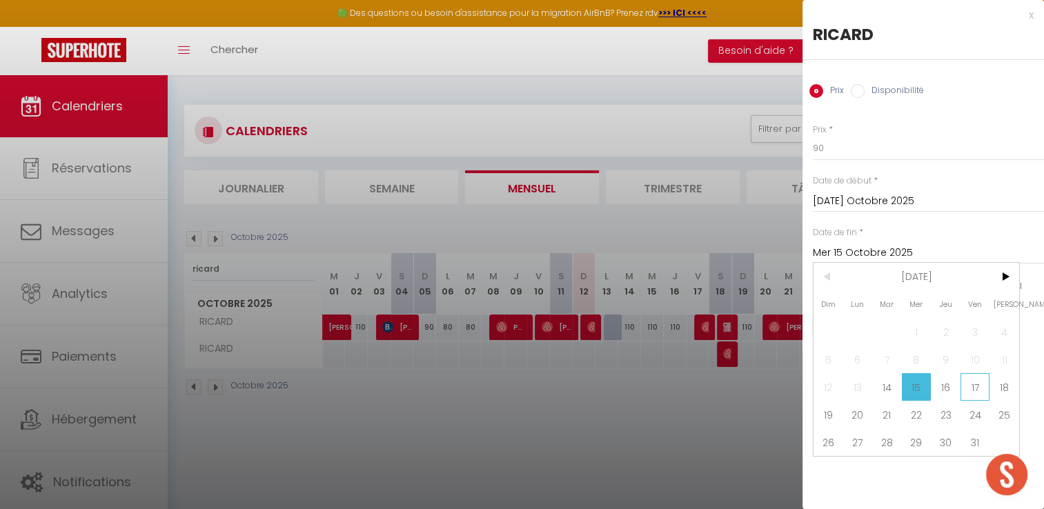
click at [969, 386] on span "17" at bounding box center [976, 387] width 30 height 28
type input "Ven 17 Octobre 2025"
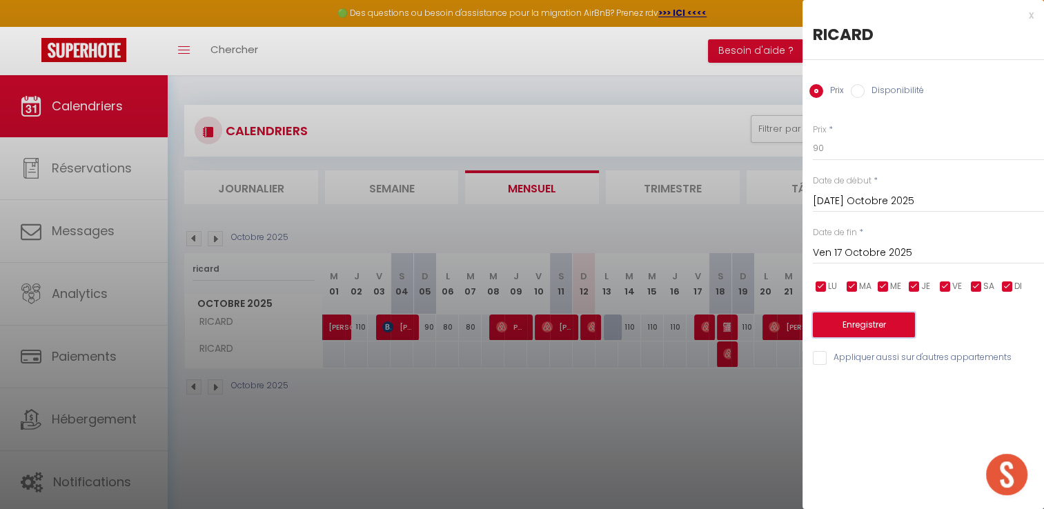
click at [852, 336] on button "Enregistrer" at bounding box center [864, 325] width 102 height 25
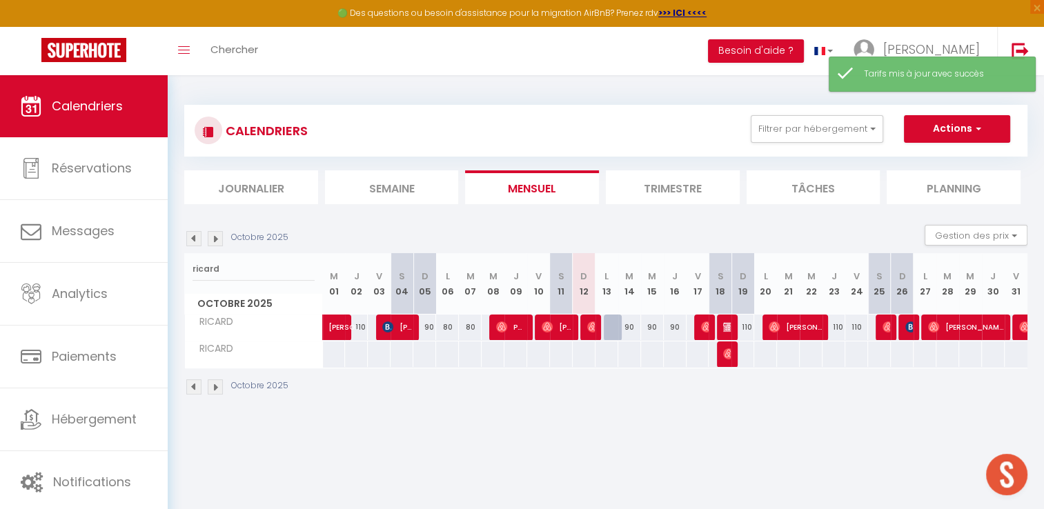
click at [746, 331] on div "110" at bounding box center [743, 328] width 23 height 26
type input "110"
type input "Dim 19 Octobre 2025"
type input "Lun 20 Octobre 2025"
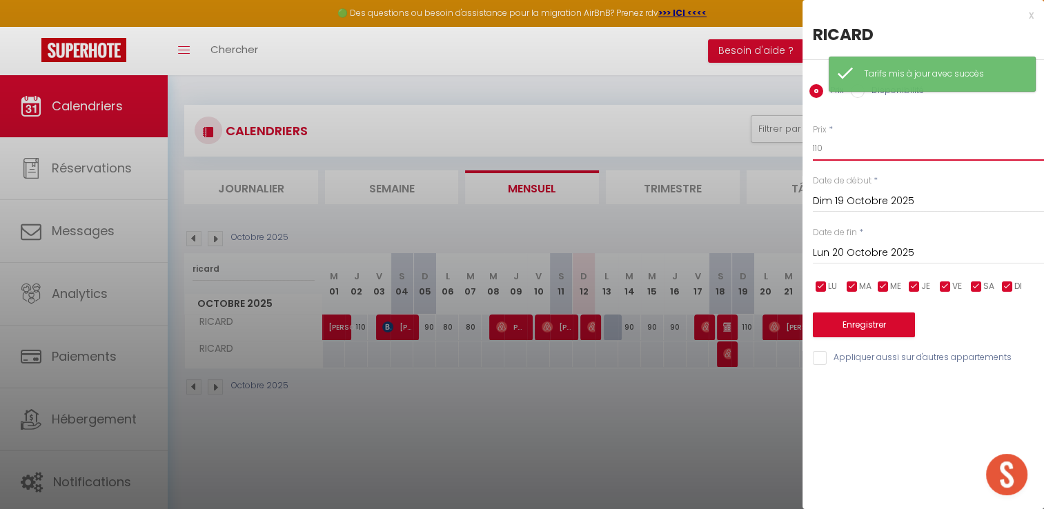
click at [826, 150] on input "110" at bounding box center [928, 148] width 231 height 25
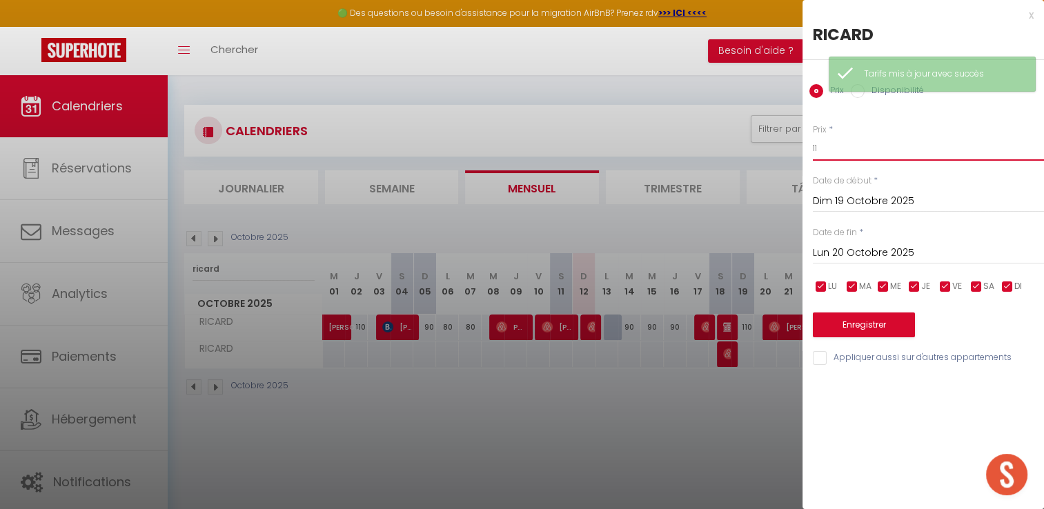
type input "1"
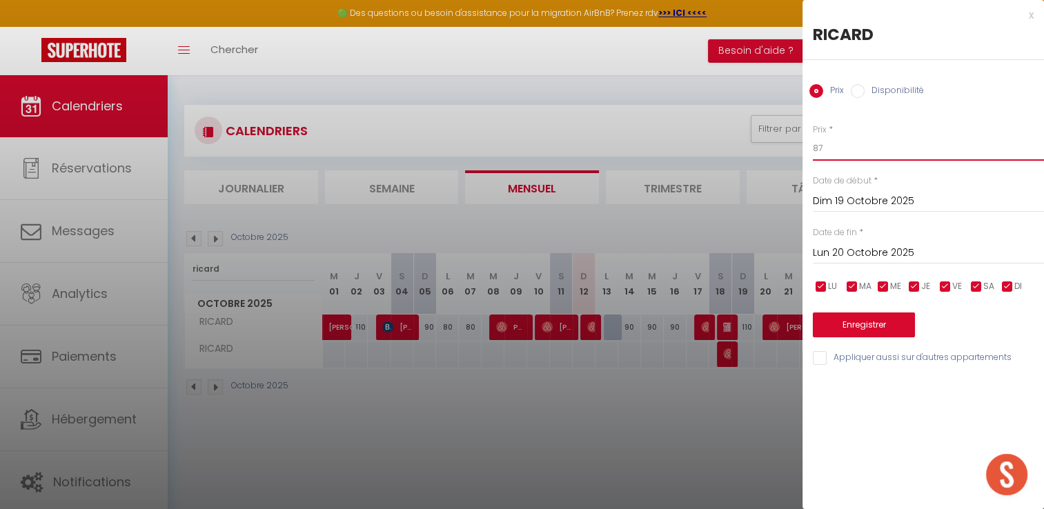
type input "87"
click at [847, 326] on button "Enregistrer" at bounding box center [864, 325] width 102 height 25
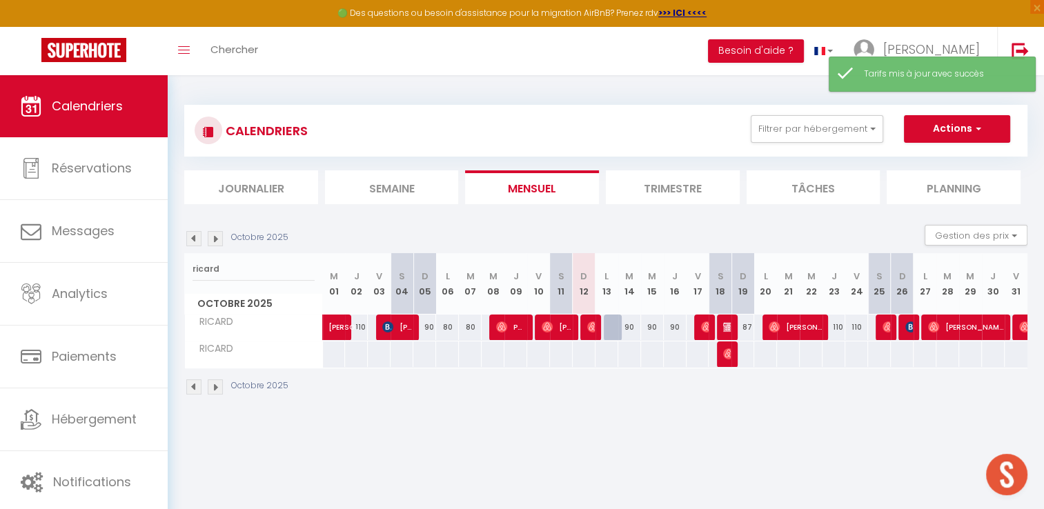
click at [839, 328] on div "110" at bounding box center [834, 328] width 23 height 26
type input "110"
type input "Jeu 23 Octobre 2025"
type input "Ven 24 Octobre 2025"
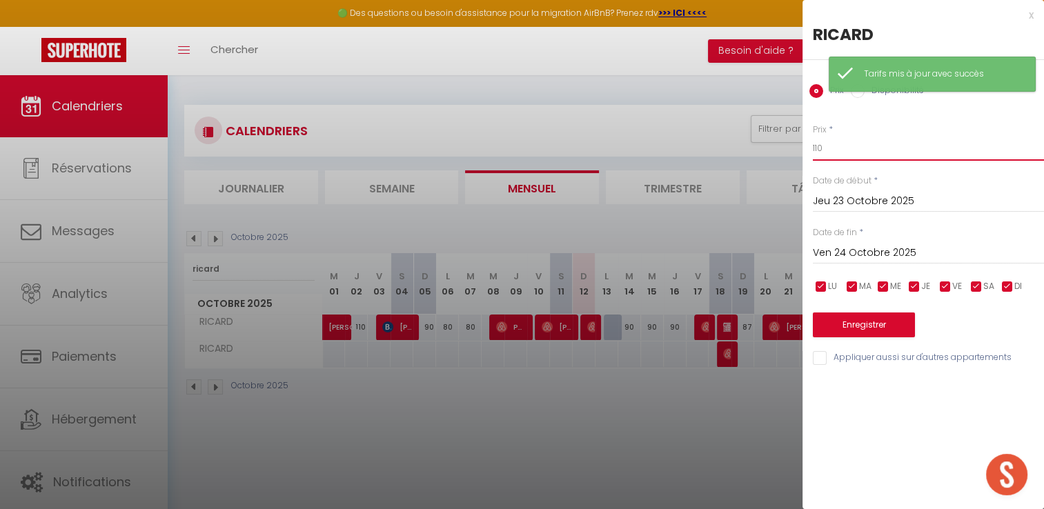
click at [845, 152] on input "110" at bounding box center [928, 148] width 231 height 25
type input "1"
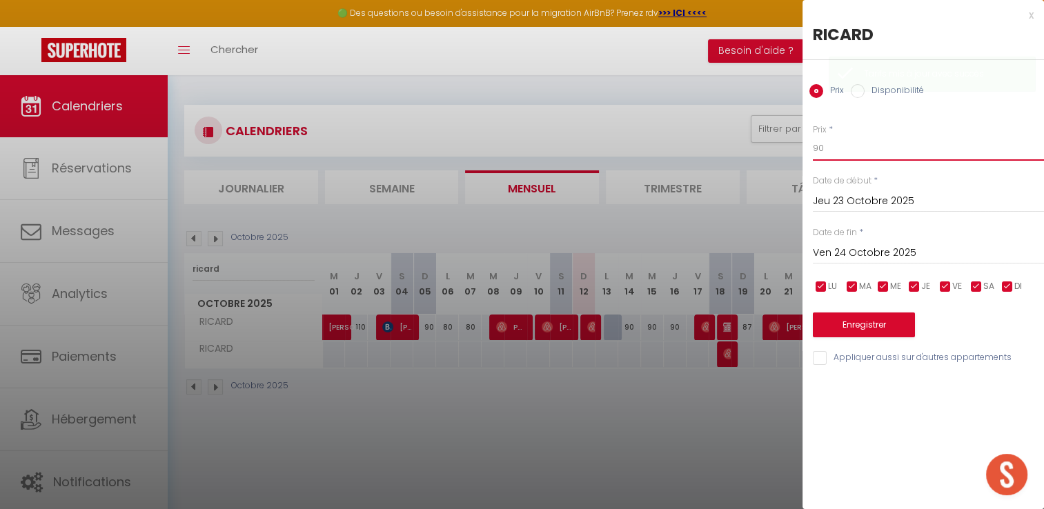
type input "90"
click at [860, 251] on input "Ven 24 Octobre 2025" at bounding box center [928, 253] width 231 height 18
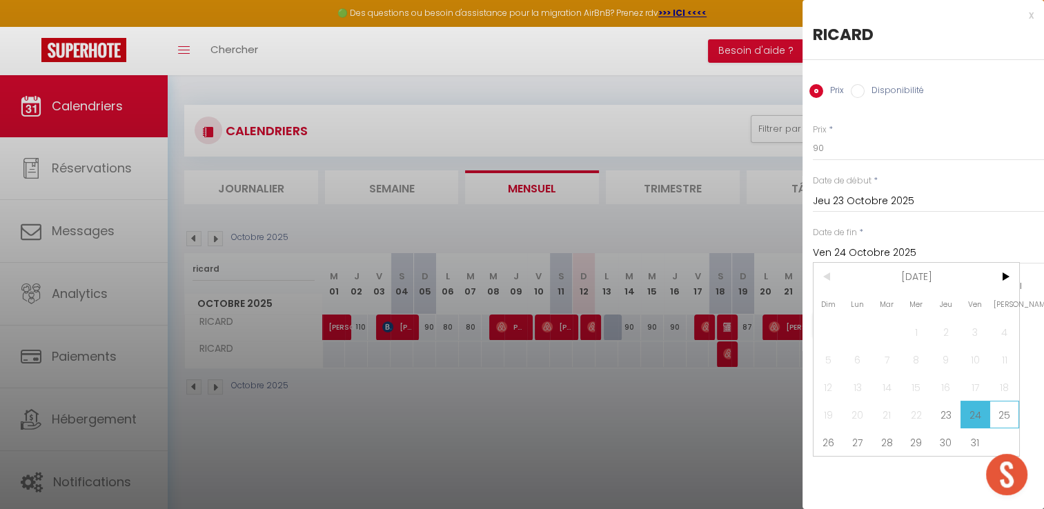
click at [1002, 413] on span "25" at bounding box center [1005, 415] width 30 height 28
type input "Sam 25 Octobre 2025"
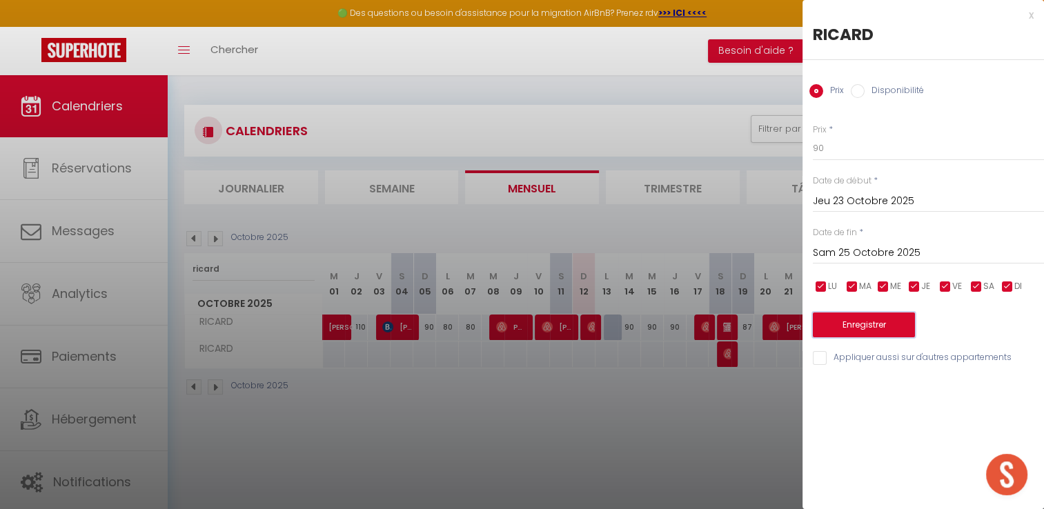
click at [842, 323] on button "Enregistrer" at bounding box center [864, 325] width 102 height 25
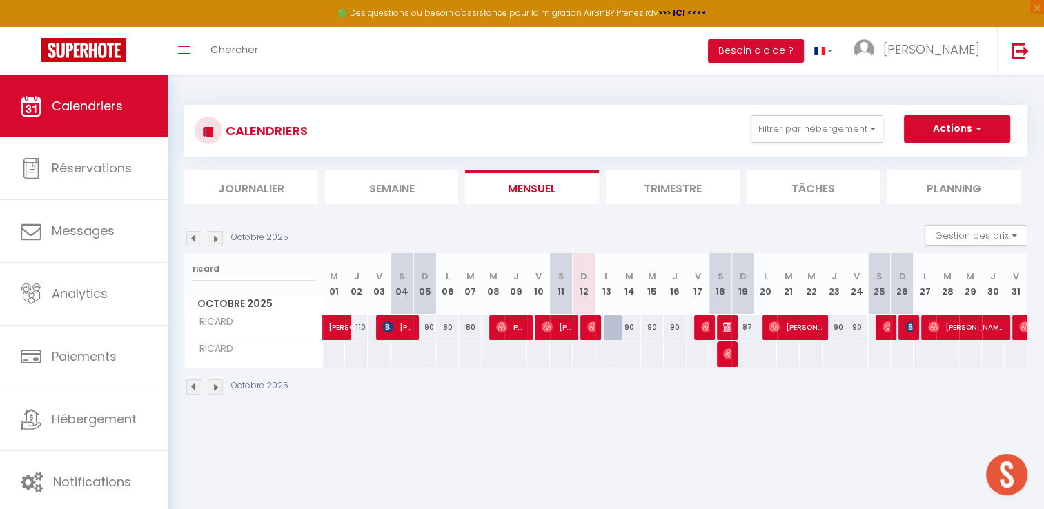
click at [237, 94] on div "CALENDRIERS Filtrer par hébergement Sweety [PERSON_NAME] 95 Corniche Le Lacydon…" at bounding box center [606, 251] width 844 height 318
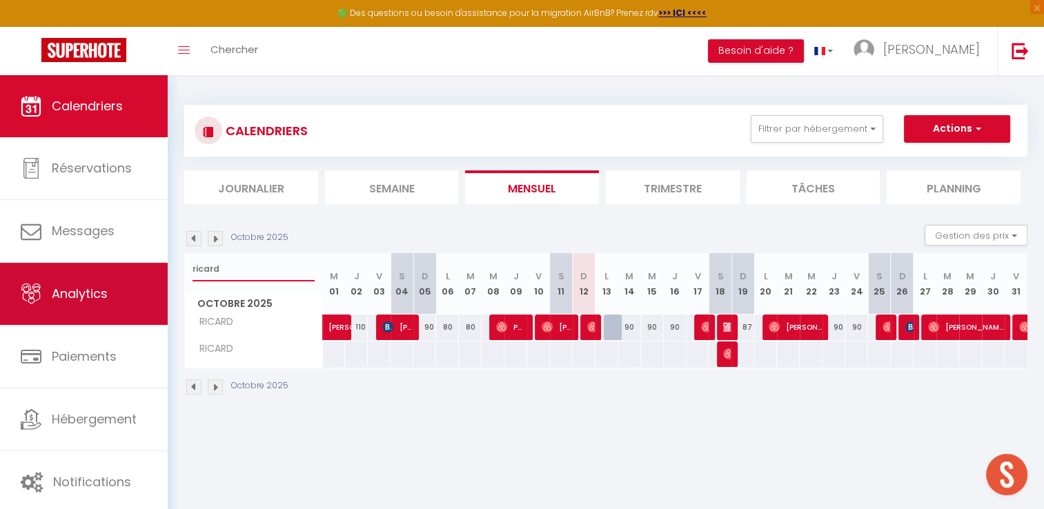
drag, startPoint x: 242, startPoint y: 264, endPoint x: 164, endPoint y: 269, distance: 78.8
click at [164, 269] on div "🟢 Des questions ou besoin d'assistance pour la migration AirBnB? Prenez rdv >>>…" at bounding box center [522, 250] width 1044 height 351
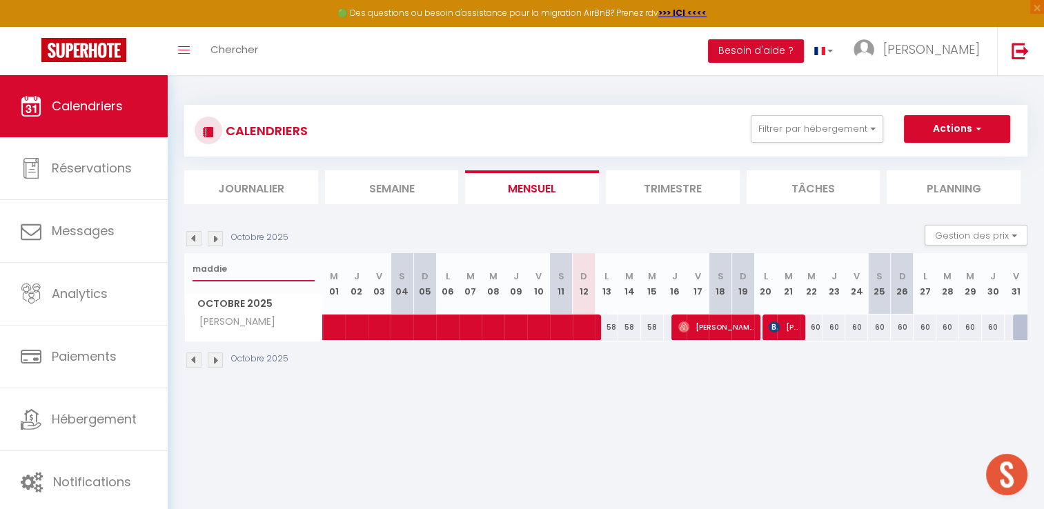
type input "maddie"
click at [215, 240] on img at bounding box center [215, 238] width 15 height 15
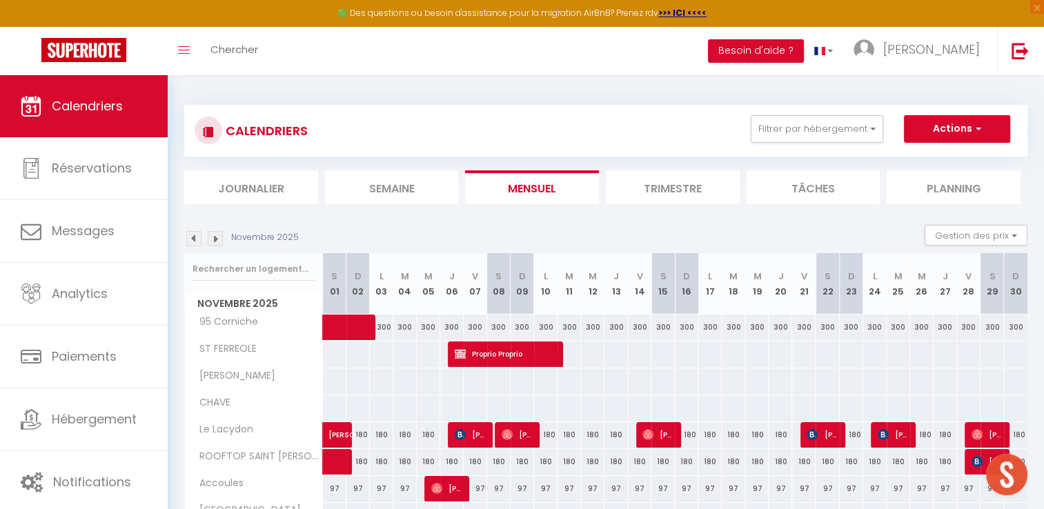
click at [213, 242] on img at bounding box center [215, 238] width 15 height 15
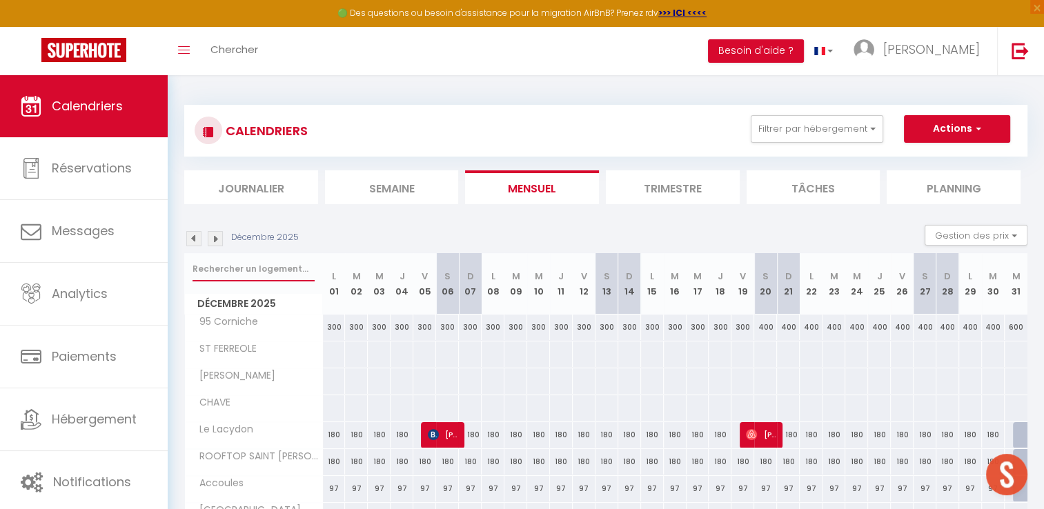
click at [222, 261] on input "text" at bounding box center [254, 269] width 122 height 25
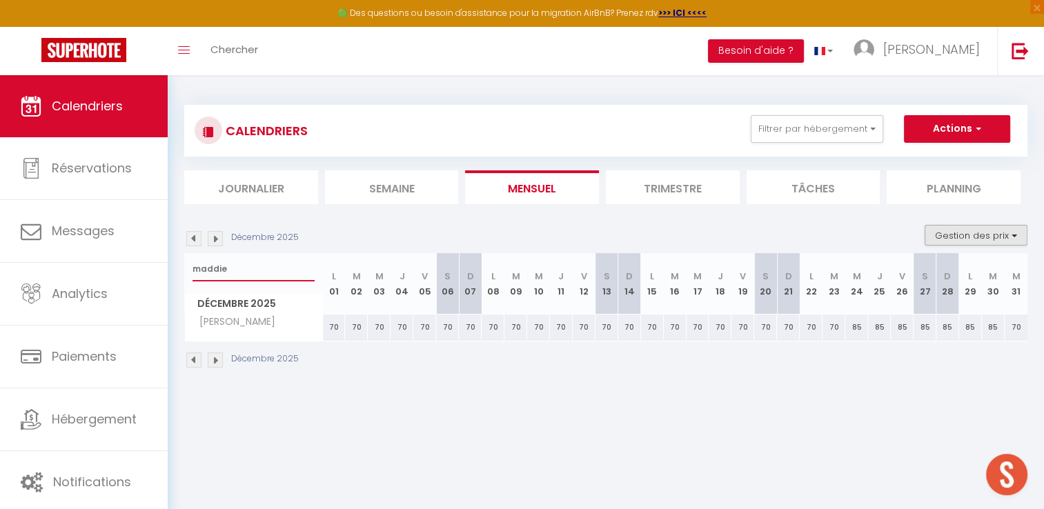
type input "maddie"
click at [972, 232] on button "Gestion des prix" at bounding box center [976, 235] width 103 height 21
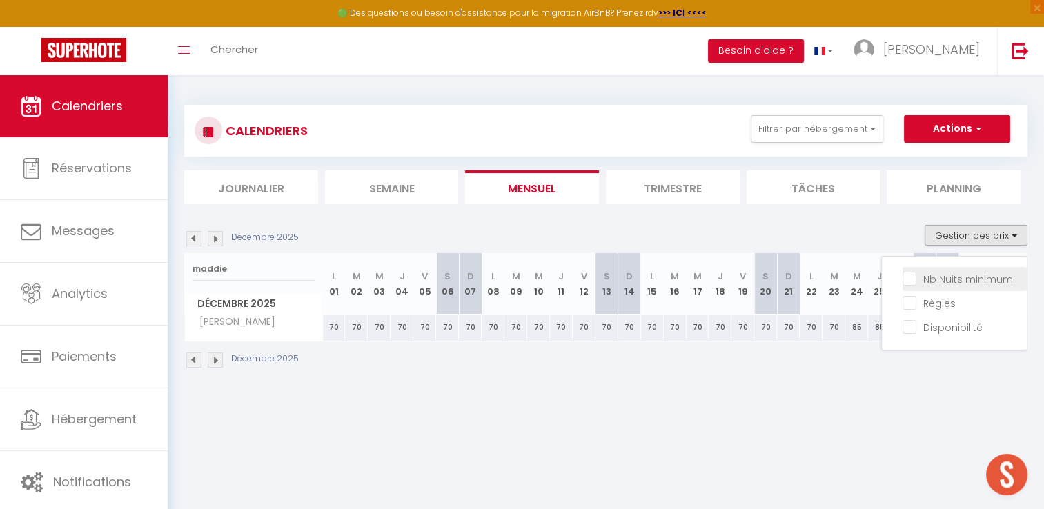
click at [909, 274] on input "Nb Nuits minimum" at bounding box center [965, 278] width 124 height 14
checkbox input "true"
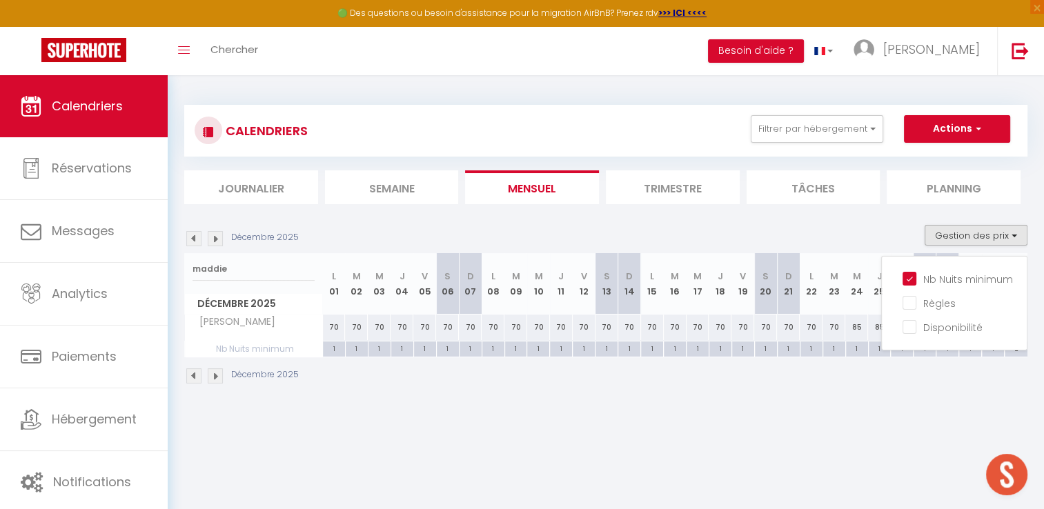
click at [338, 347] on div "1" at bounding box center [334, 348] width 22 height 13
type input "1"
type input "Lun 01 Décembre 2025"
type input "[DATE] Décembre 2025"
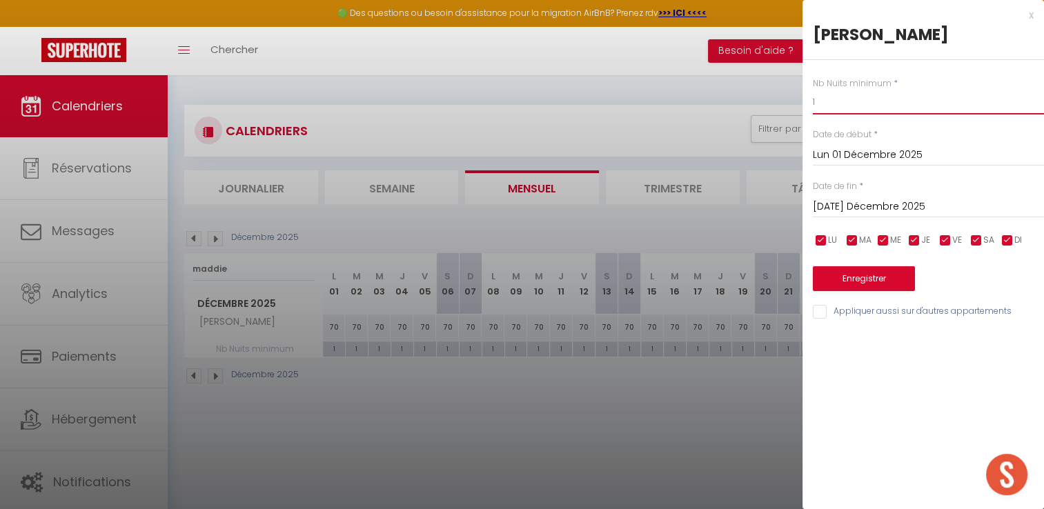
click at [852, 109] on input "1" at bounding box center [928, 102] width 231 height 25
type input "28"
click at [871, 201] on input "[DATE] Décembre 2025" at bounding box center [928, 207] width 231 height 18
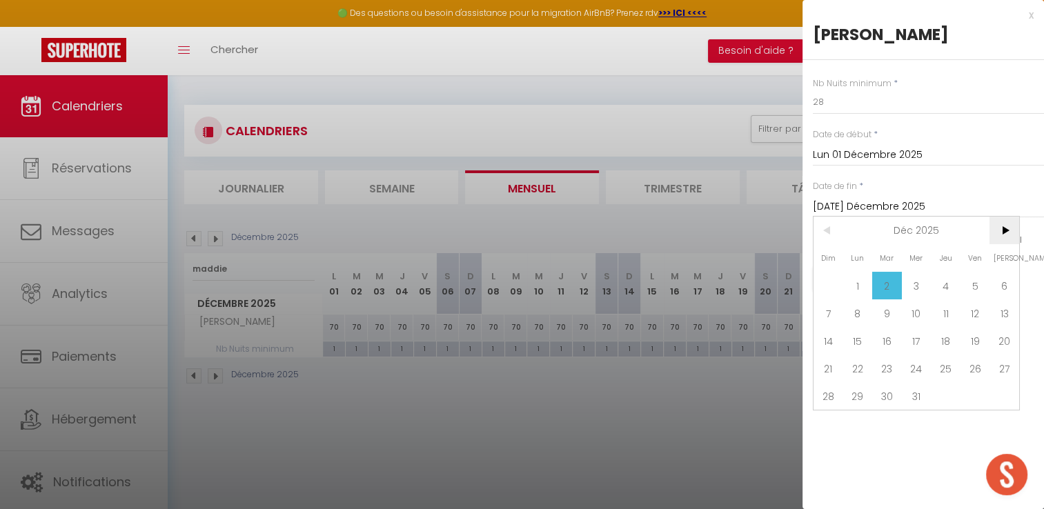
click at [1002, 231] on span ">" at bounding box center [1005, 231] width 30 height 28
click at [1002, 388] on span "31" at bounding box center [1005, 396] width 30 height 28
type input "[PERSON_NAME] 31 Janvier 2026"
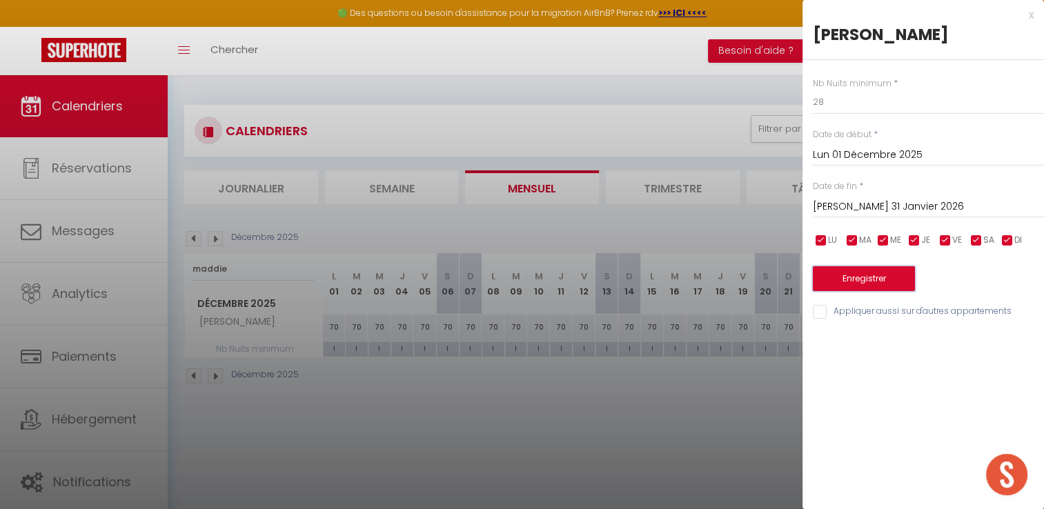
click at [880, 272] on button "Enregistrer" at bounding box center [864, 278] width 102 height 25
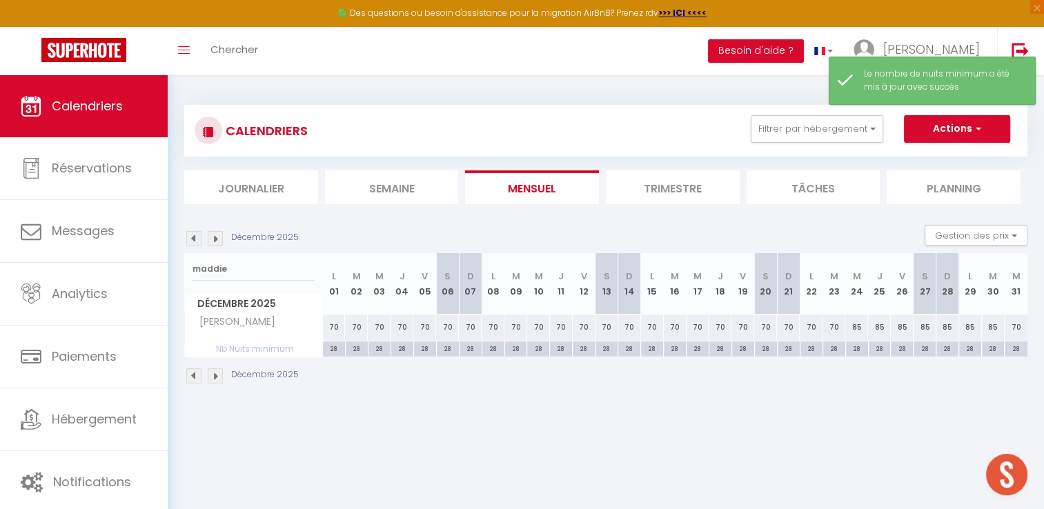
click at [335, 324] on div "70" at bounding box center [334, 328] width 23 height 26
type input "70"
type input "Lun 01 Décembre 2025"
type input "[DATE] Décembre 2025"
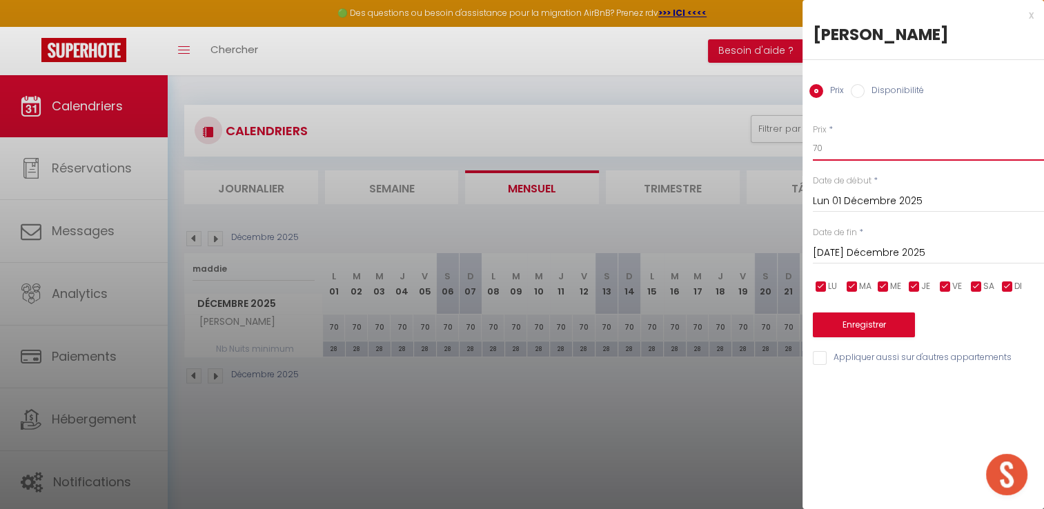
click at [874, 153] on input "70" at bounding box center [928, 148] width 231 height 25
type input "7"
type input "50"
click at [868, 242] on div "[DATE] Décembre 2025 < Déc 2025 > Dim Lun Mar Mer Jeu Ven Sam 1 2 3 4 5 6 7 8 9…" at bounding box center [928, 252] width 231 height 25
click at [866, 253] on input "[DATE] Décembre 2025" at bounding box center [928, 253] width 231 height 18
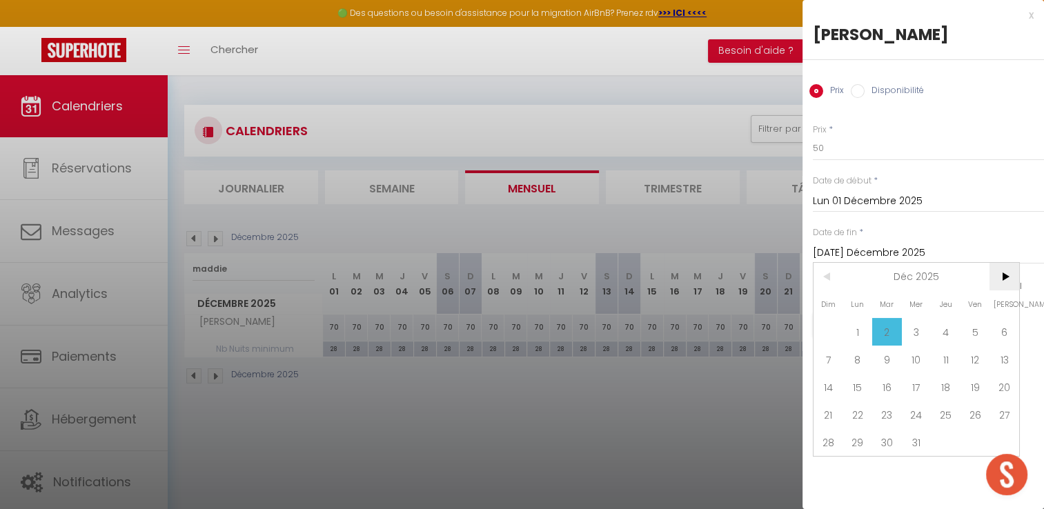
click at [1006, 283] on span ">" at bounding box center [1005, 277] width 30 height 28
click at [997, 441] on span "31" at bounding box center [1005, 443] width 30 height 28
type input "[PERSON_NAME] 31 Janvier 2026"
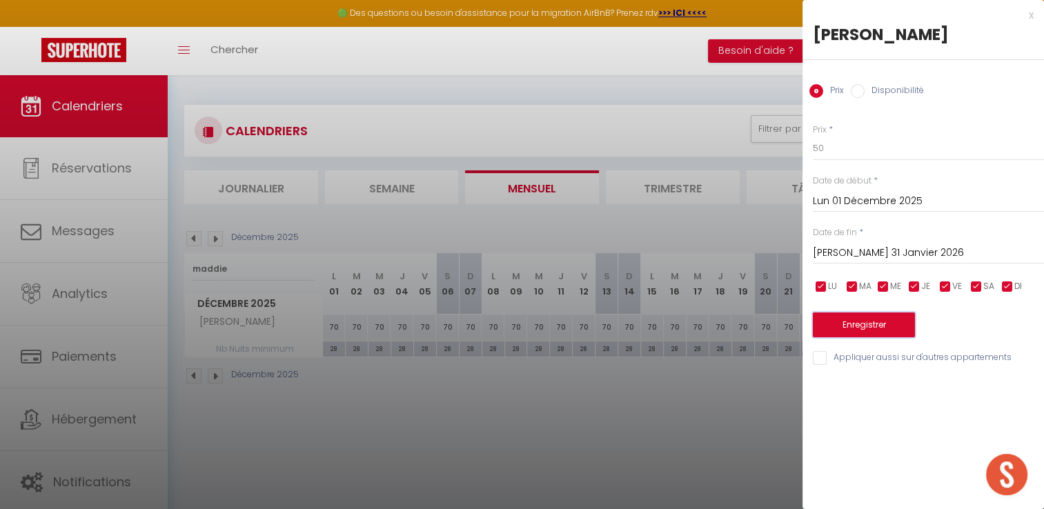
click at [842, 320] on button "Enregistrer" at bounding box center [864, 325] width 102 height 25
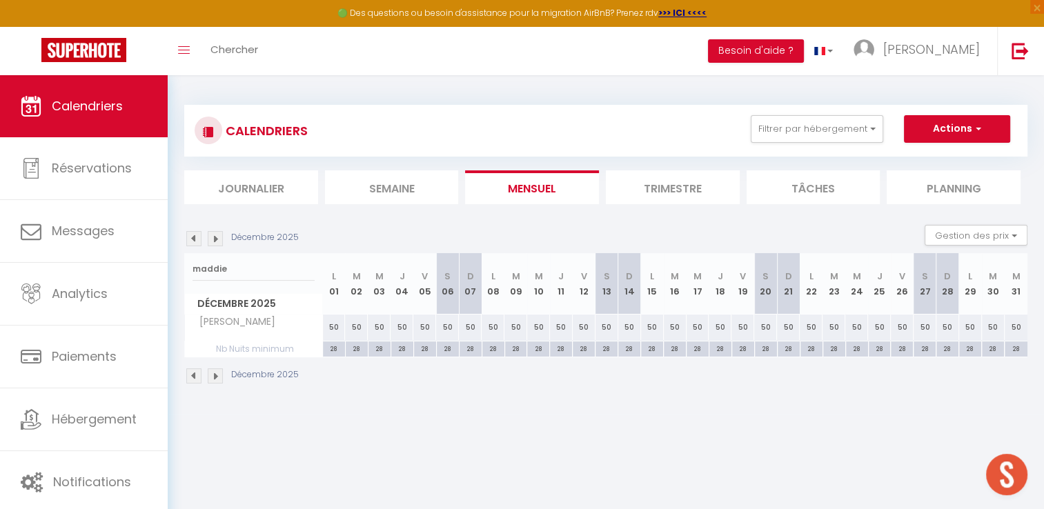
click at [221, 242] on img at bounding box center [215, 238] width 15 height 15
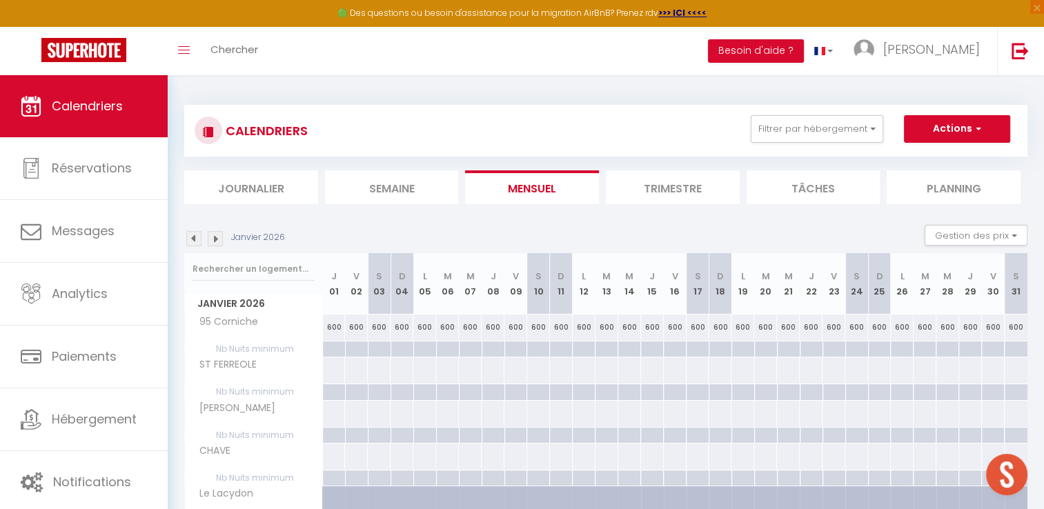
click at [221, 242] on img at bounding box center [215, 238] width 15 height 15
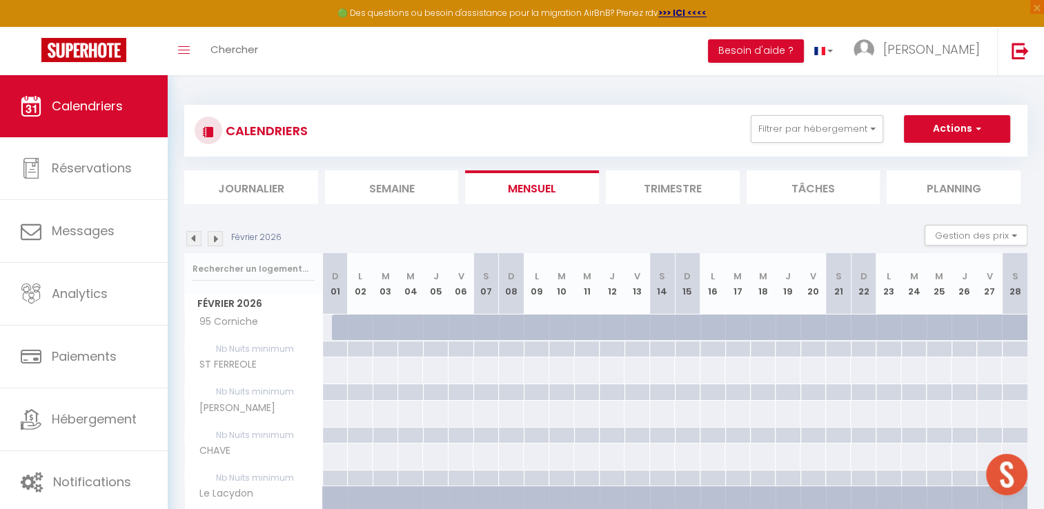
click at [221, 242] on img at bounding box center [215, 238] width 15 height 15
